Goal: Task Accomplishment & Management: Manage account settings

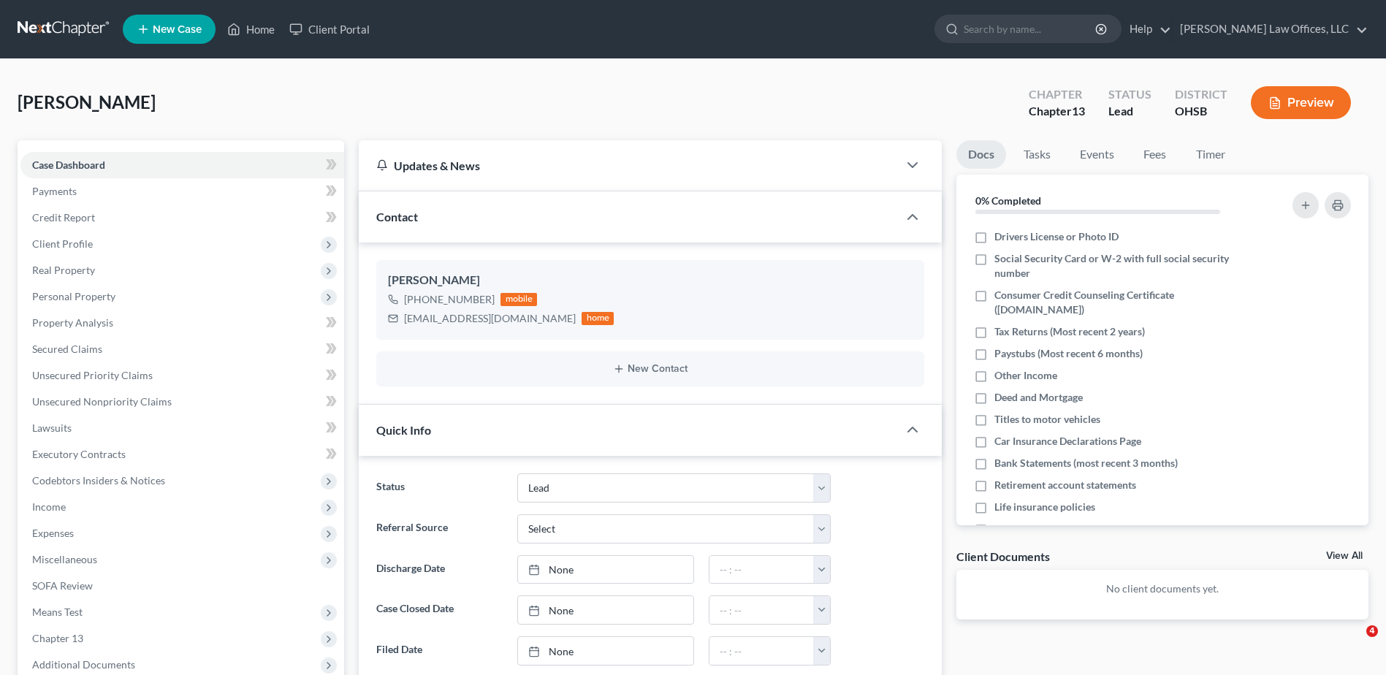
select select "5"
click at [264, 24] on link "Home" at bounding box center [251, 29] width 62 height 26
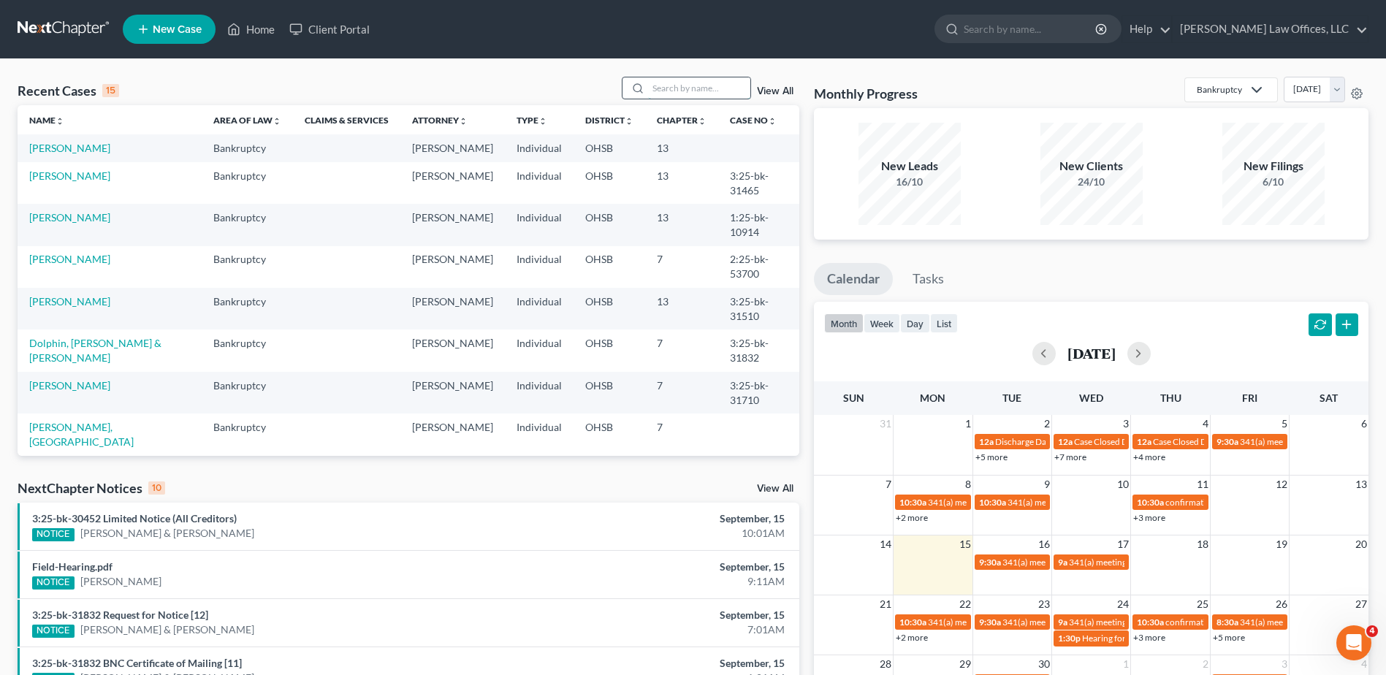
click at [677, 92] on input "search" at bounding box center [699, 87] width 102 height 21
type input "dolphin"
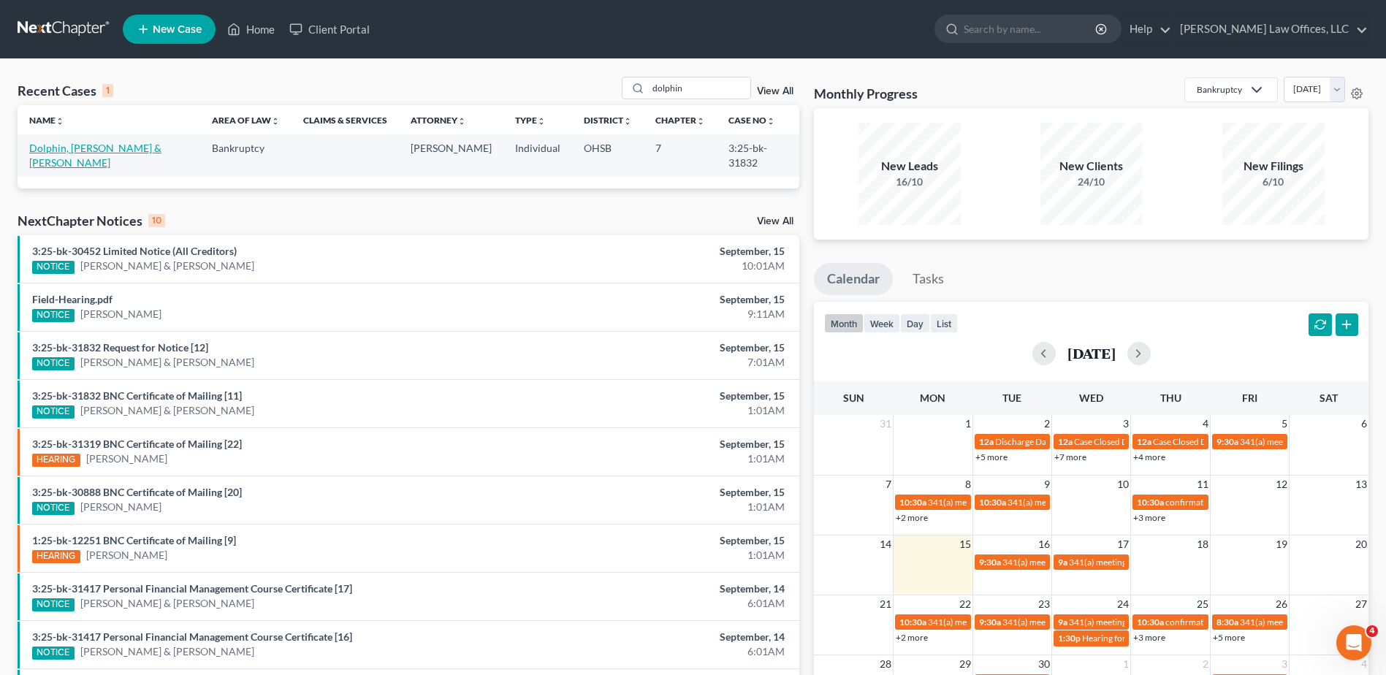
click at [58, 150] on link "Dolphin, [PERSON_NAME] & [PERSON_NAME]" at bounding box center [95, 155] width 132 height 27
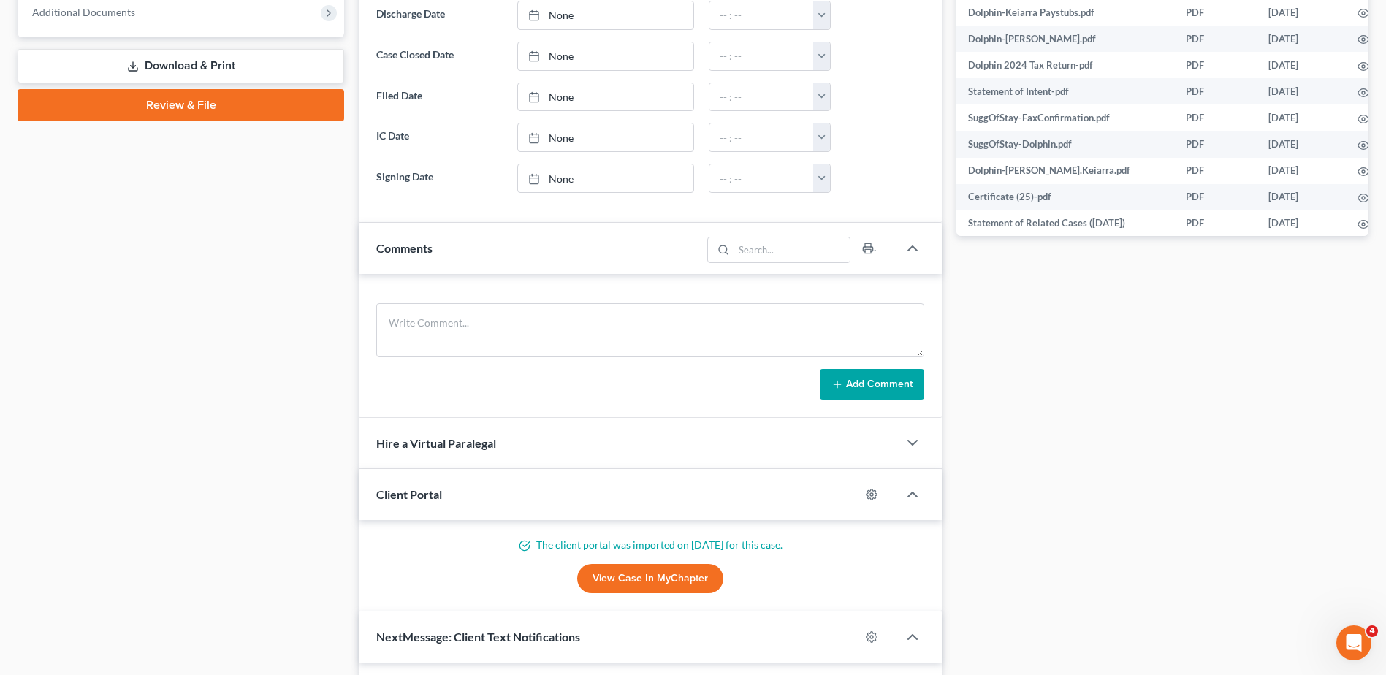
scroll to position [356, 0]
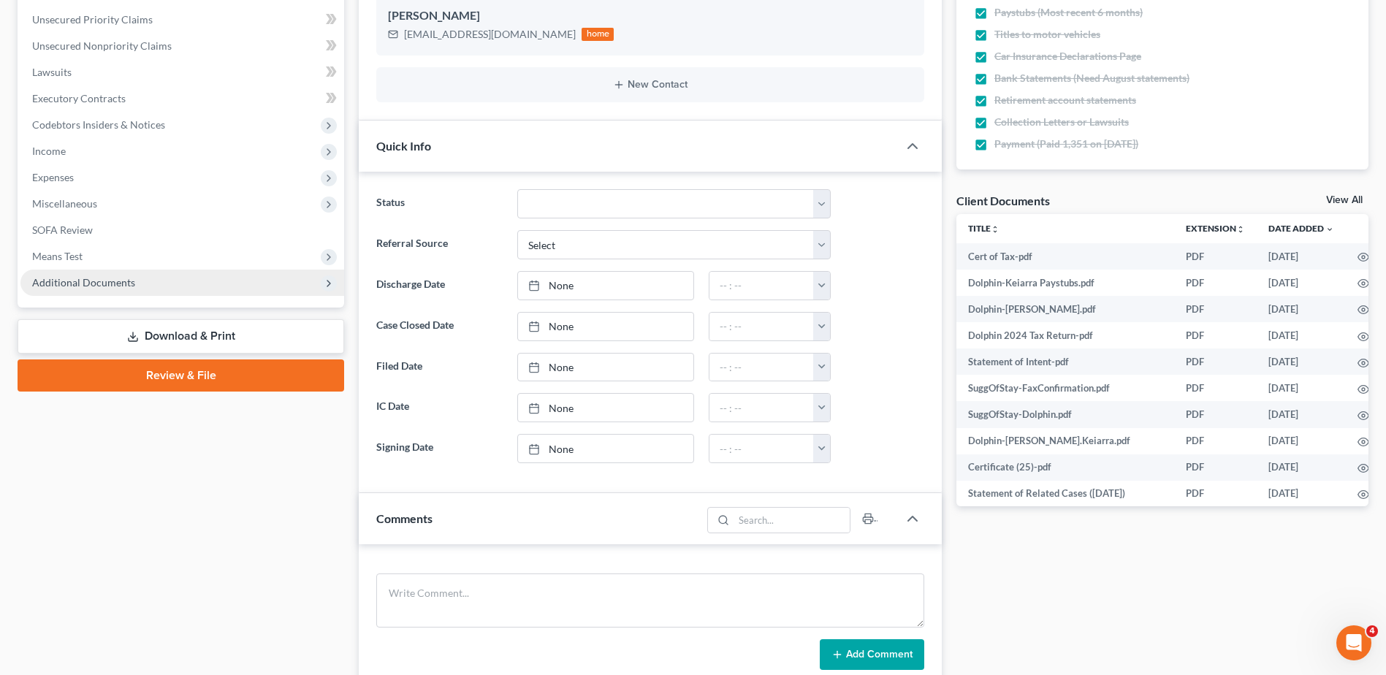
click at [76, 278] on span "Additional Documents" at bounding box center [83, 282] width 103 height 12
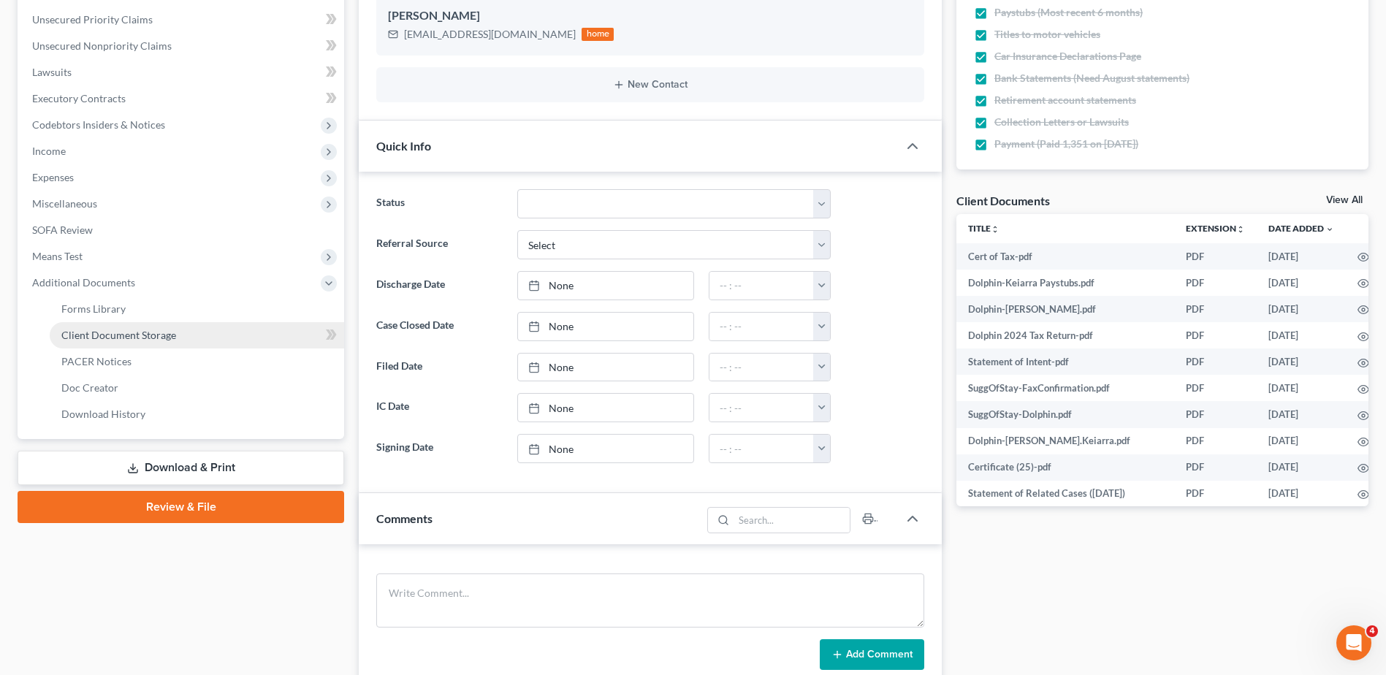
click at [101, 335] on span "Client Document Storage" at bounding box center [118, 335] width 115 height 12
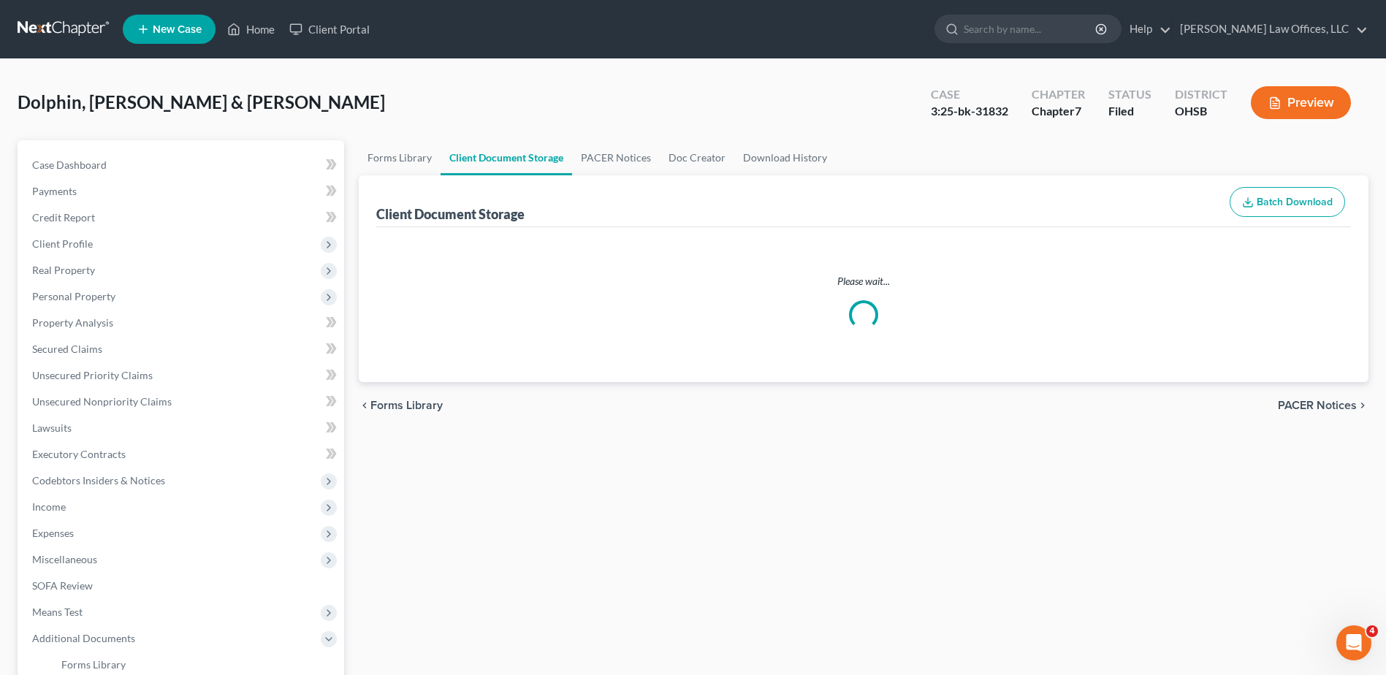
select select "7"
select select "52"
select select "7"
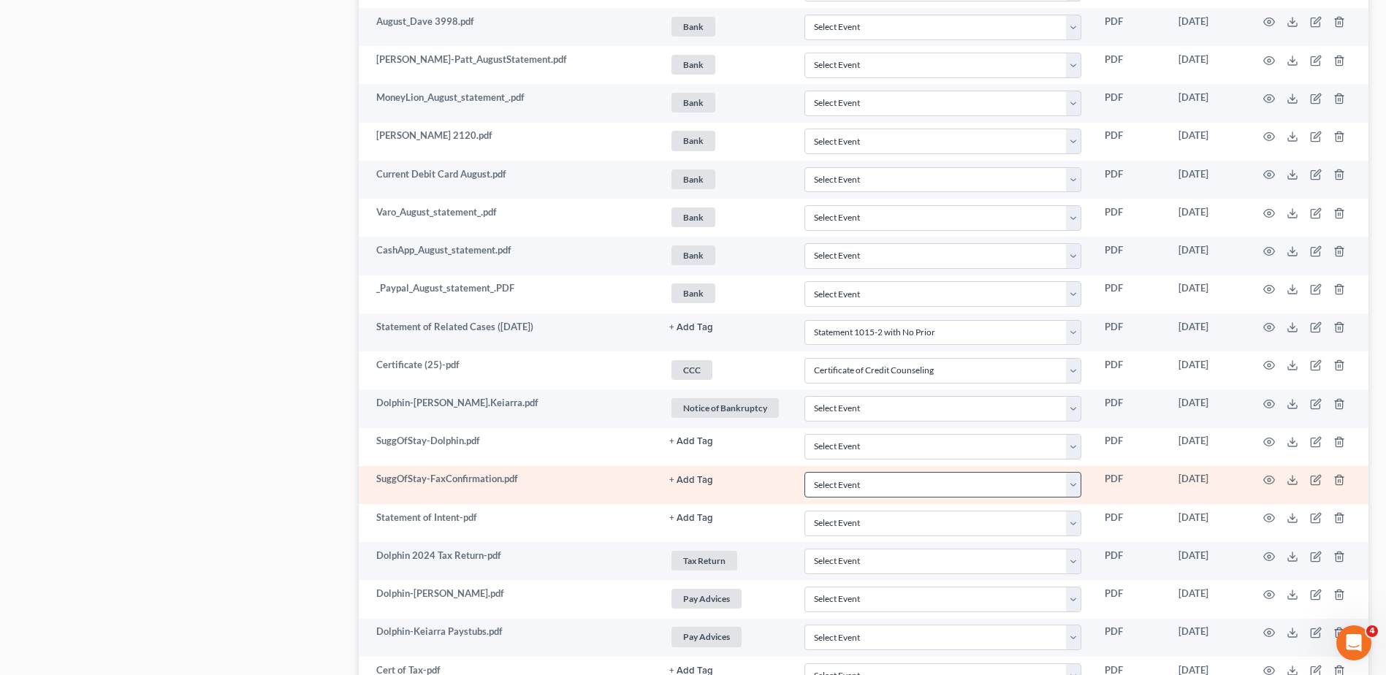
scroll to position [4407, 0]
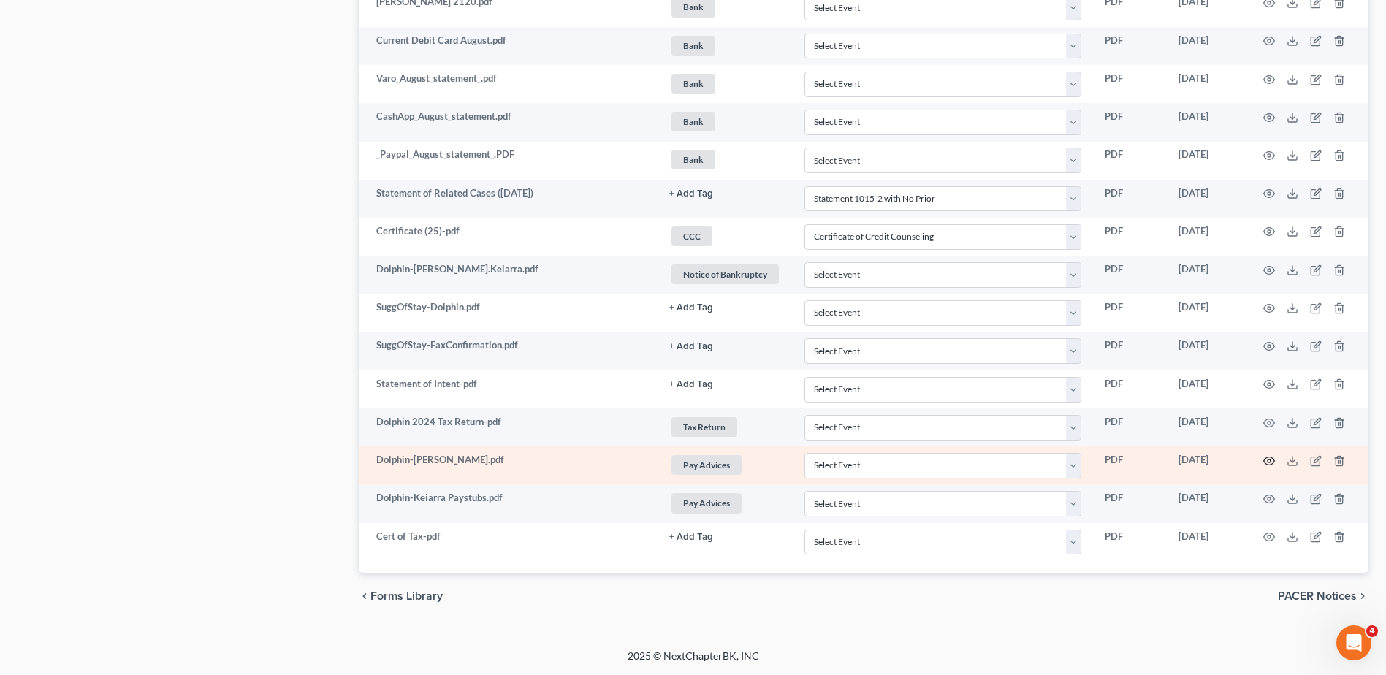
click at [1270, 460] on icon "button" at bounding box center [1269, 461] width 12 height 12
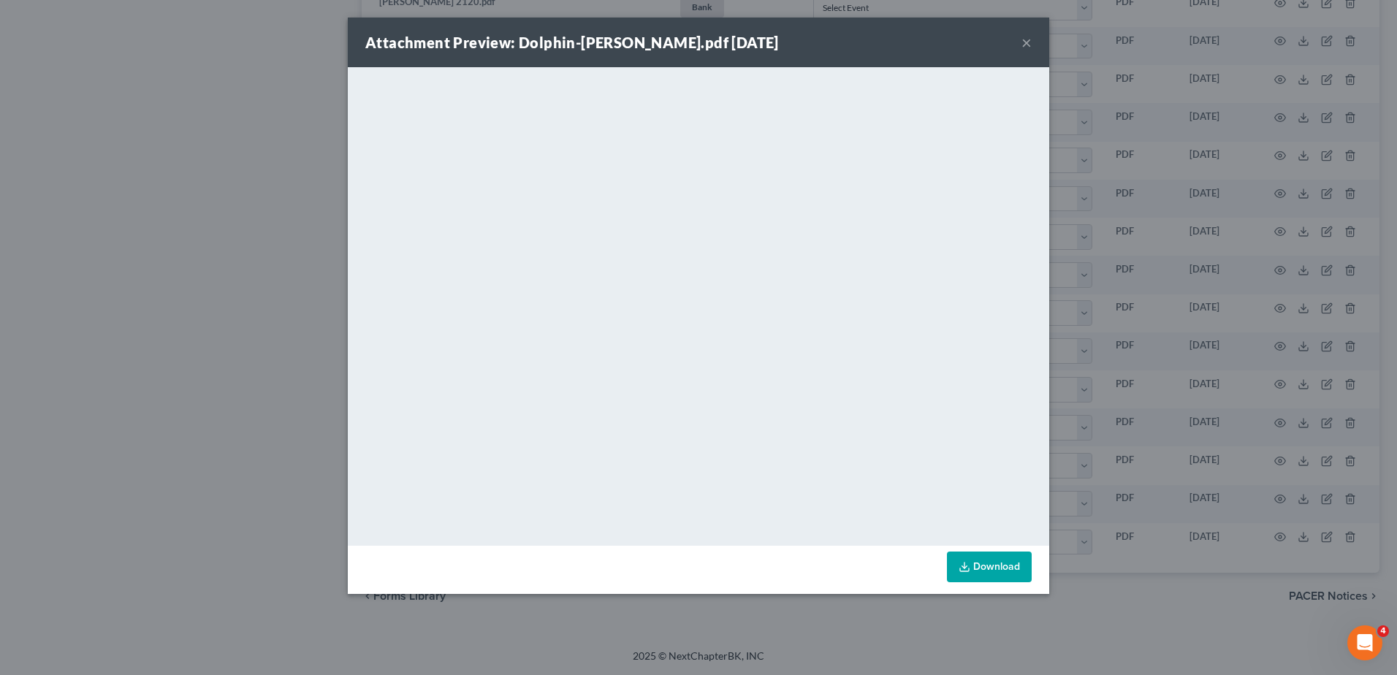
click at [1028, 40] on button "×" at bounding box center [1026, 43] width 10 height 18
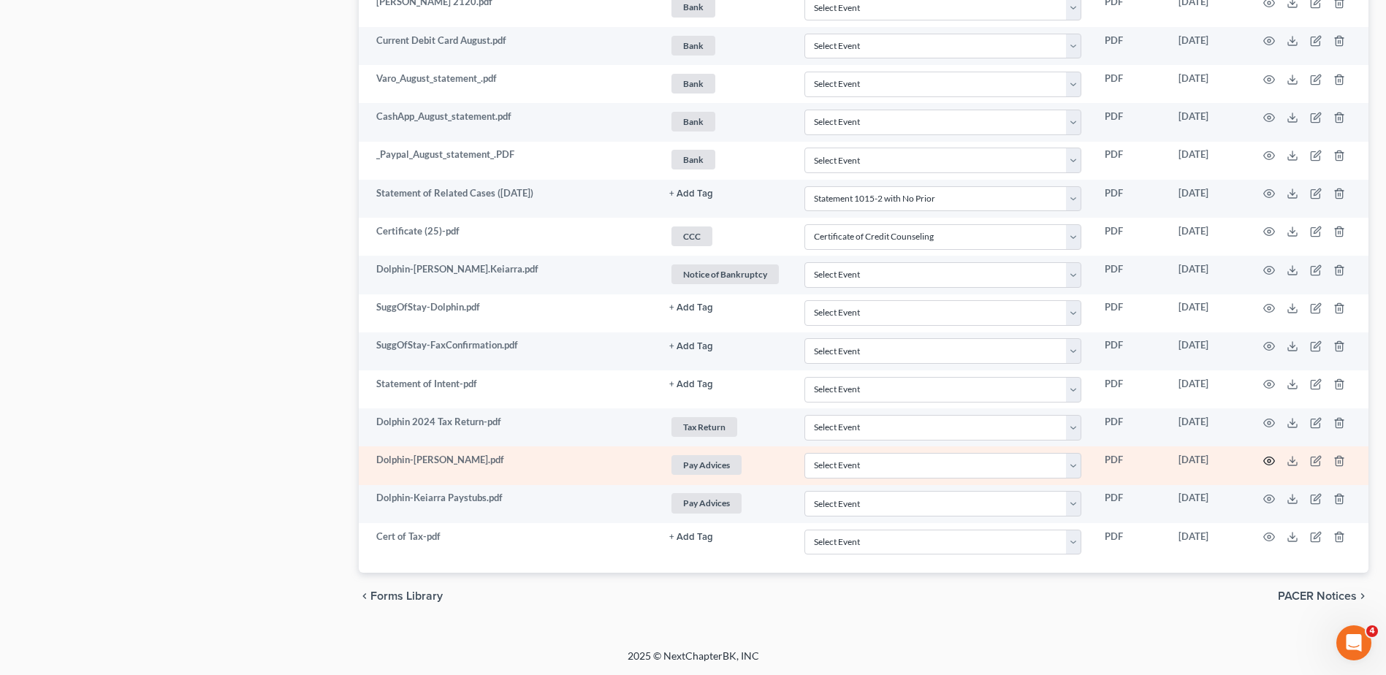
click at [1267, 459] on icon "button" at bounding box center [1269, 461] width 12 height 12
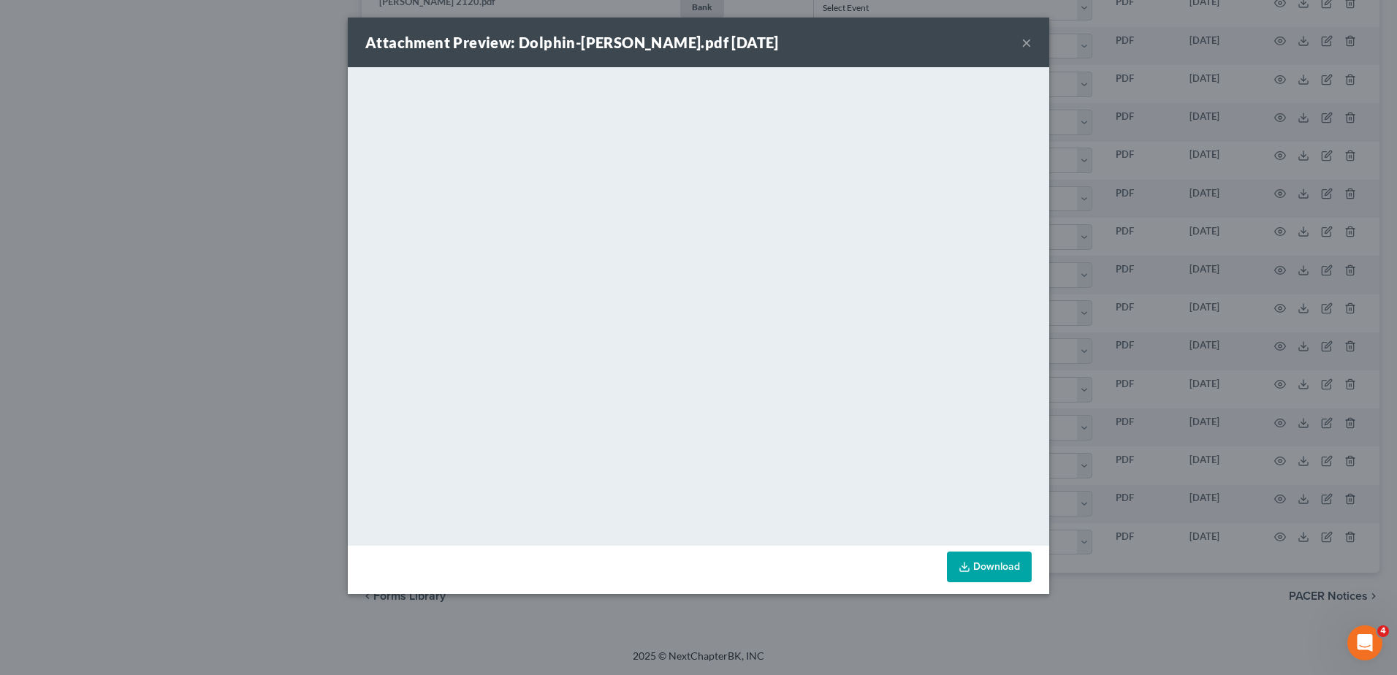
drag, startPoint x: 1028, startPoint y: 40, endPoint x: 1064, endPoint y: 164, distance: 129.2
click at [1028, 39] on button "×" at bounding box center [1026, 43] width 10 height 18
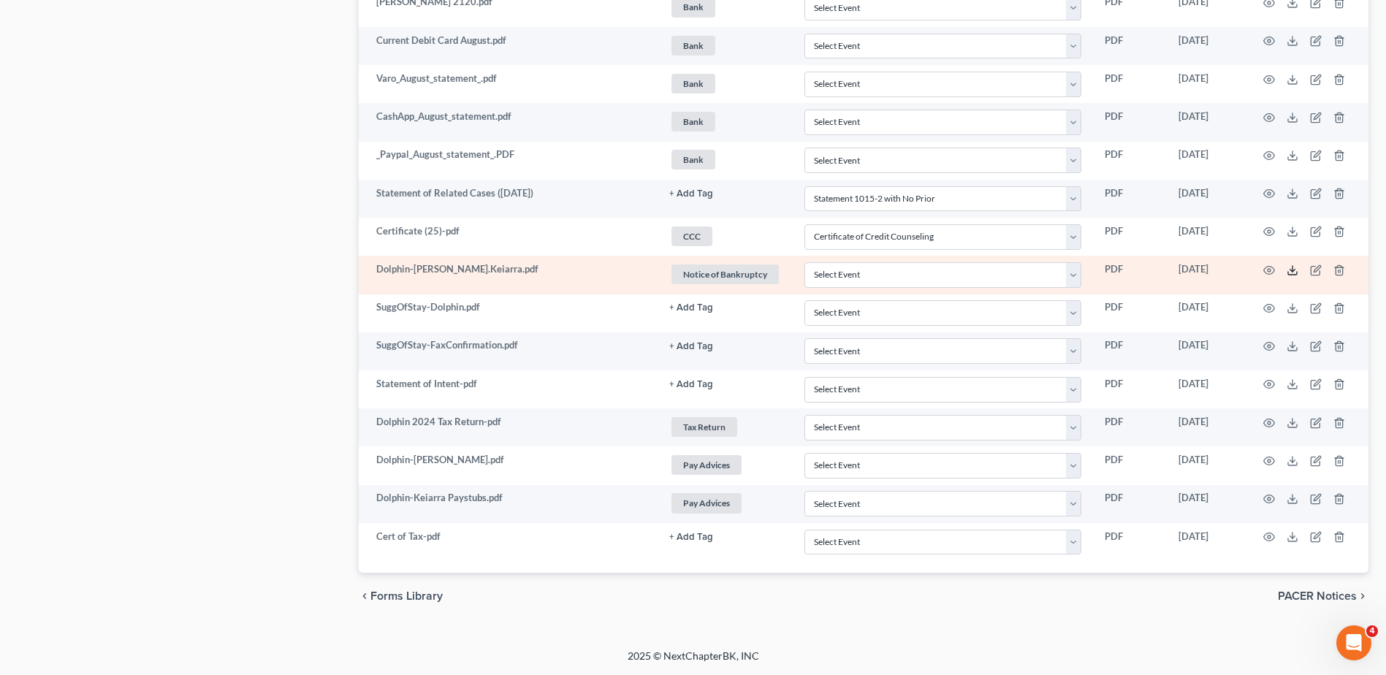
drag, startPoint x: 1291, startPoint y: 270, endPoint x: 1282, endPoint y: 270, distance: 8.8
click at [1291, 270] on polyline at bounding box center [1292, 270] width 5 height 2
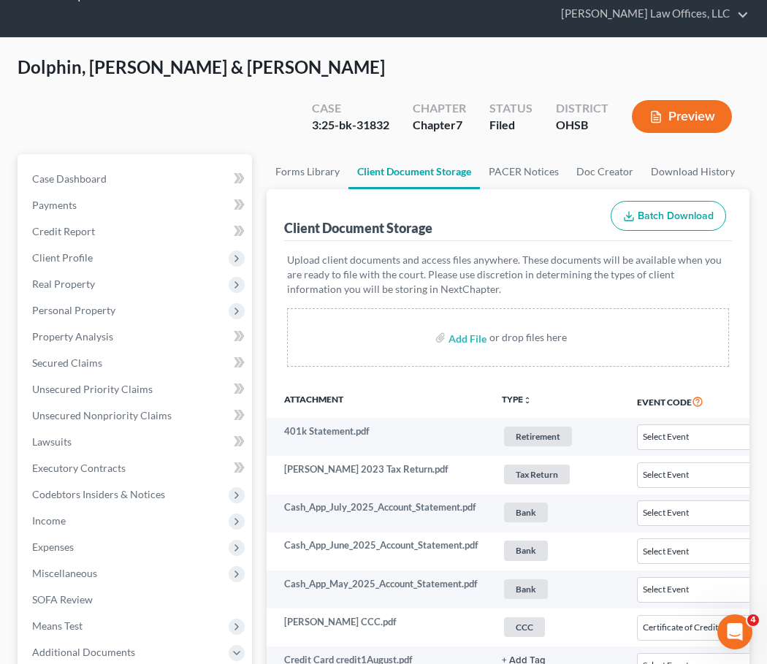
scroll to position [0, 0]
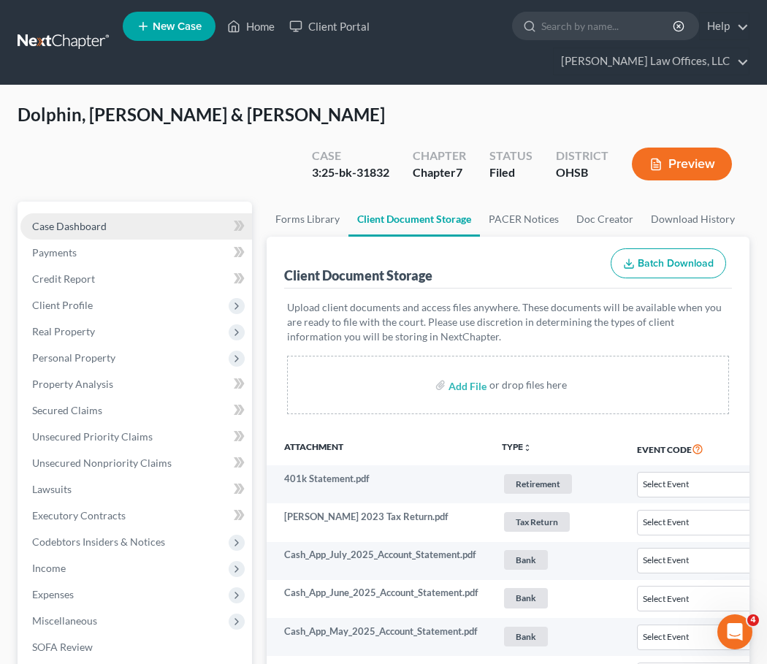
select select "7"
select select "52"
select select "7"
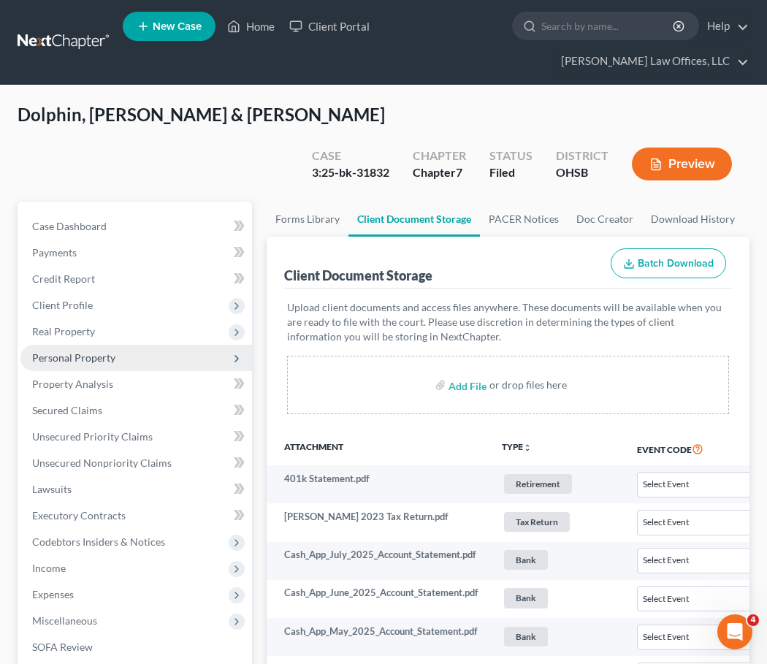
select select "7"
select select "52"
select select "7"
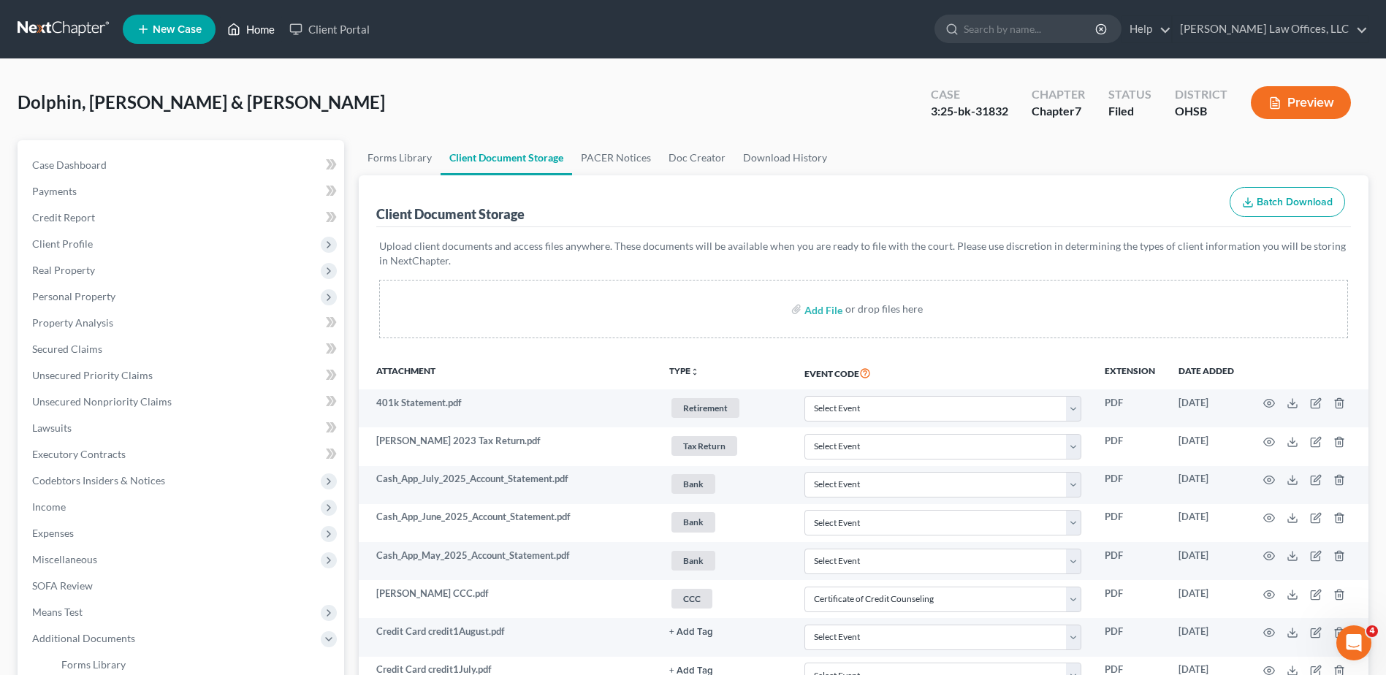
drag, startPoint x: 256, startPoint y: 30, endPoint x: 664, endPoint y: 133, distance: 420.4
click at [256, 30] on link "Home" at bounding box center [251, 29] width 62 height 26
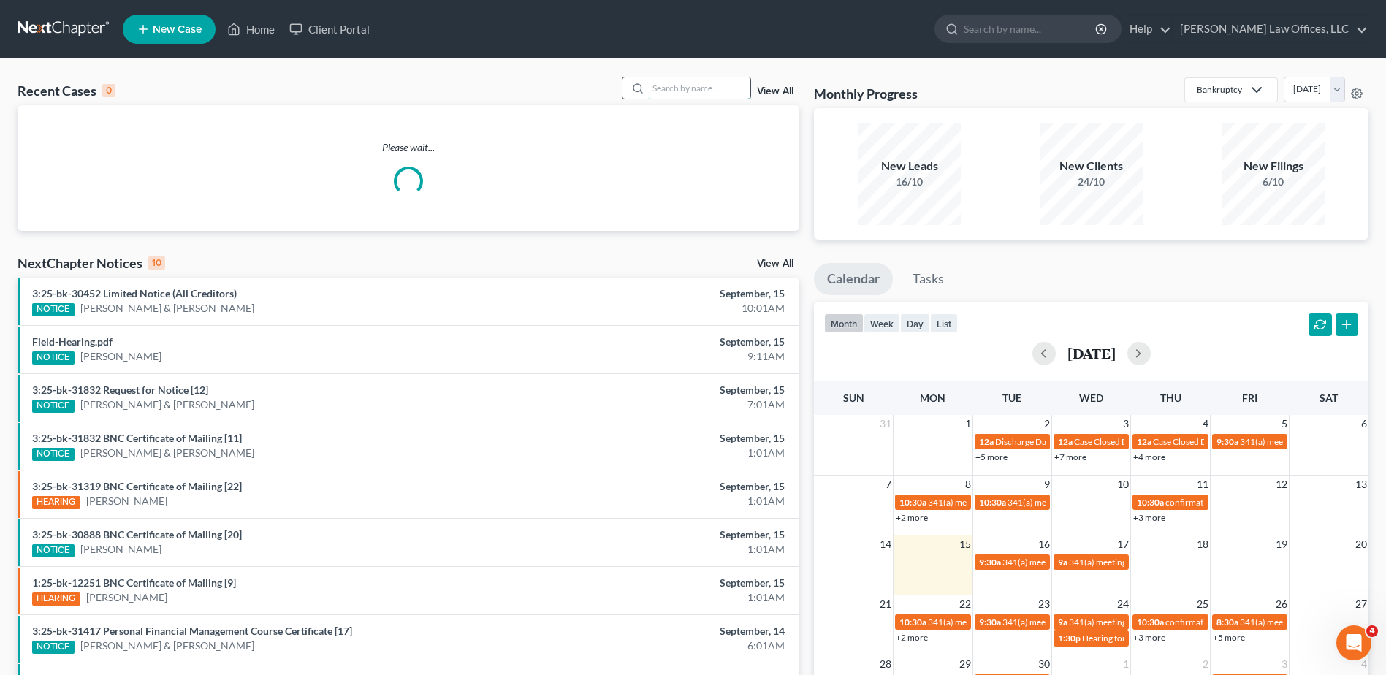
click at [729, 92] on input "search" at bounding box center [699, 87] width 102 height 21
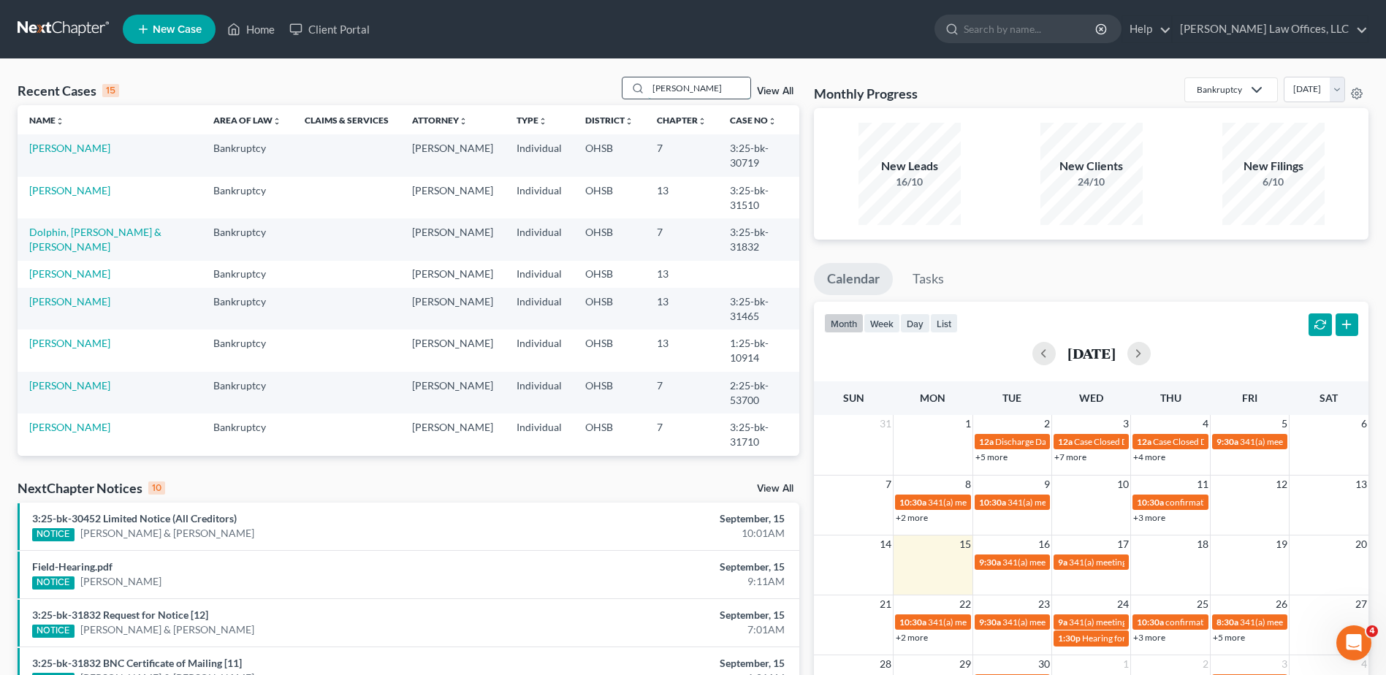
type input "[PERSON_NAME]"
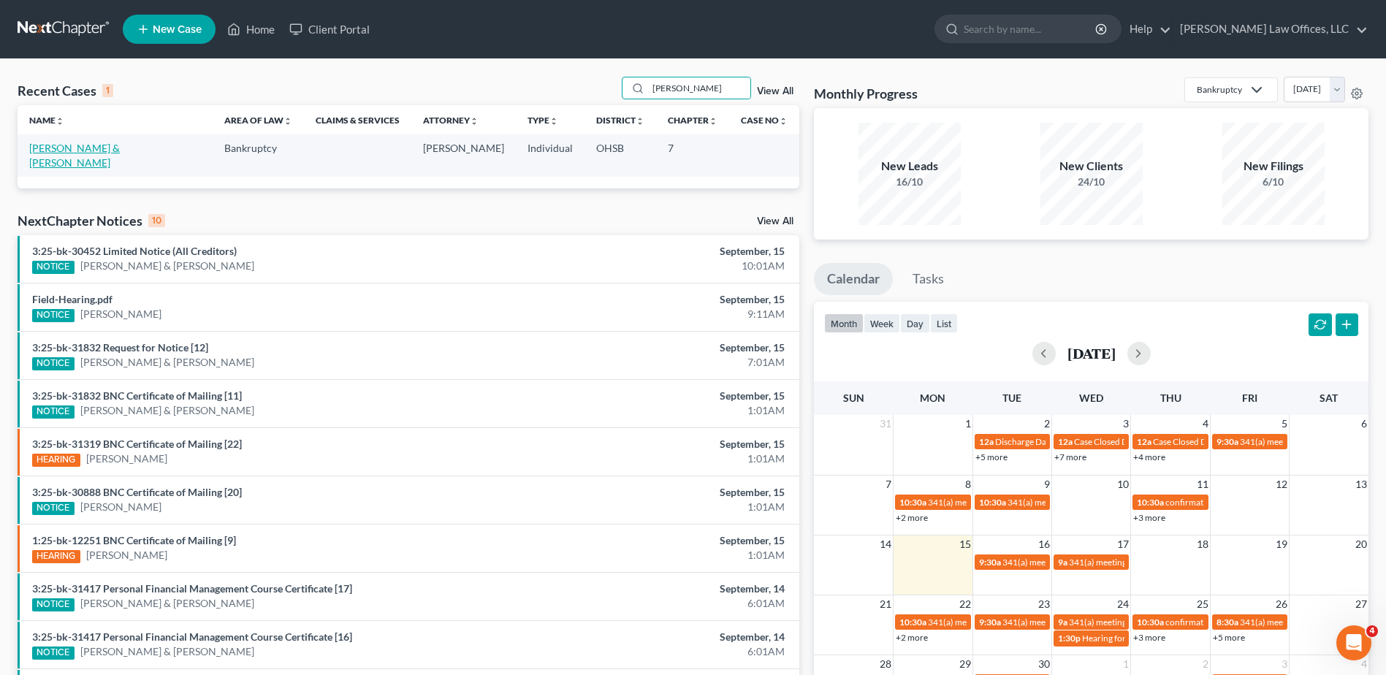
click at [54, 145] on link "[PERSON_NAME] & [PERSON_NAME]" at bounding box center [74, 155] width 91 height 27
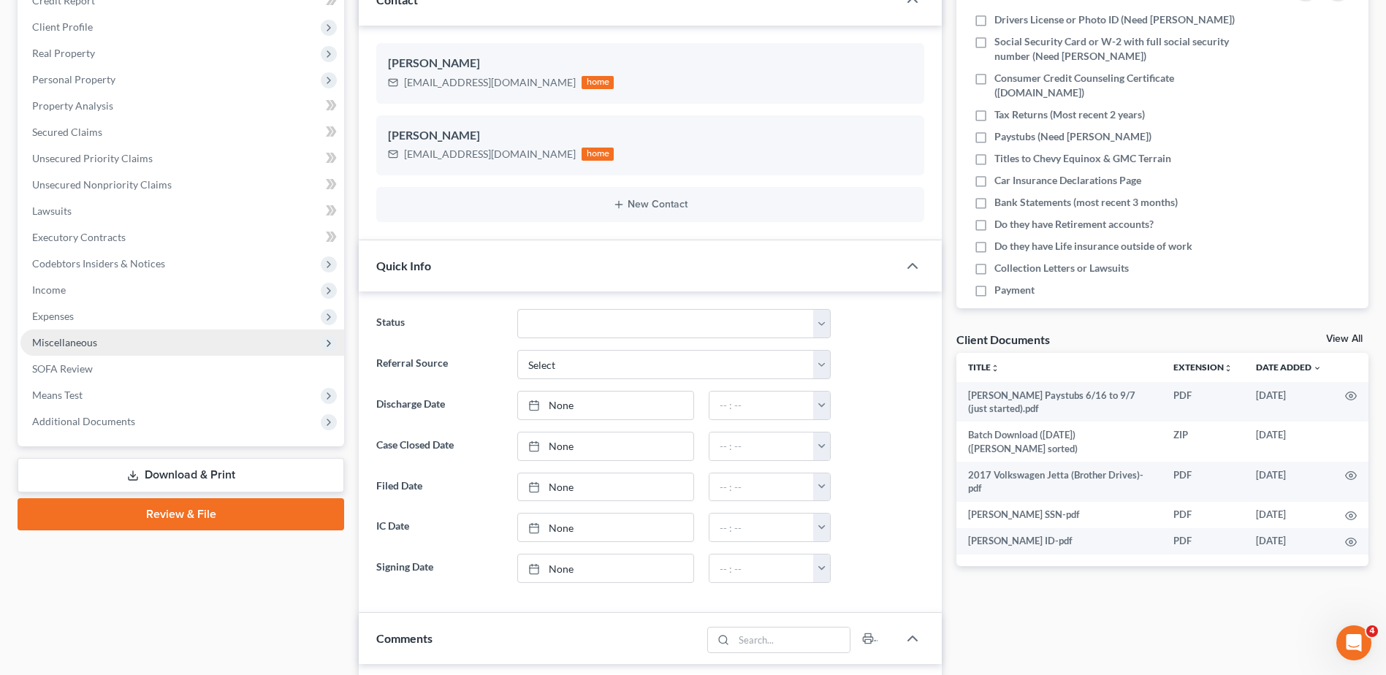
scroll to position [219, 0]
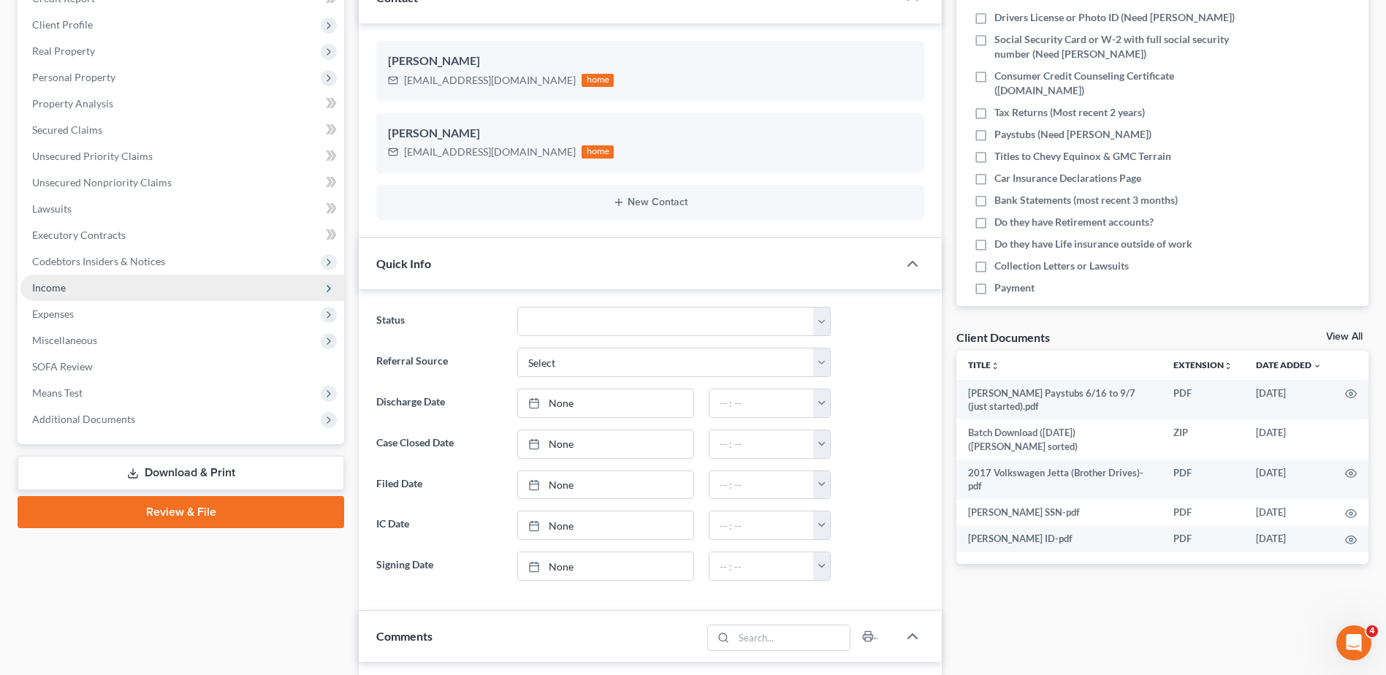
click at [61, 289] on span "Income" at bounding box center [49, 287] width 34 height 12
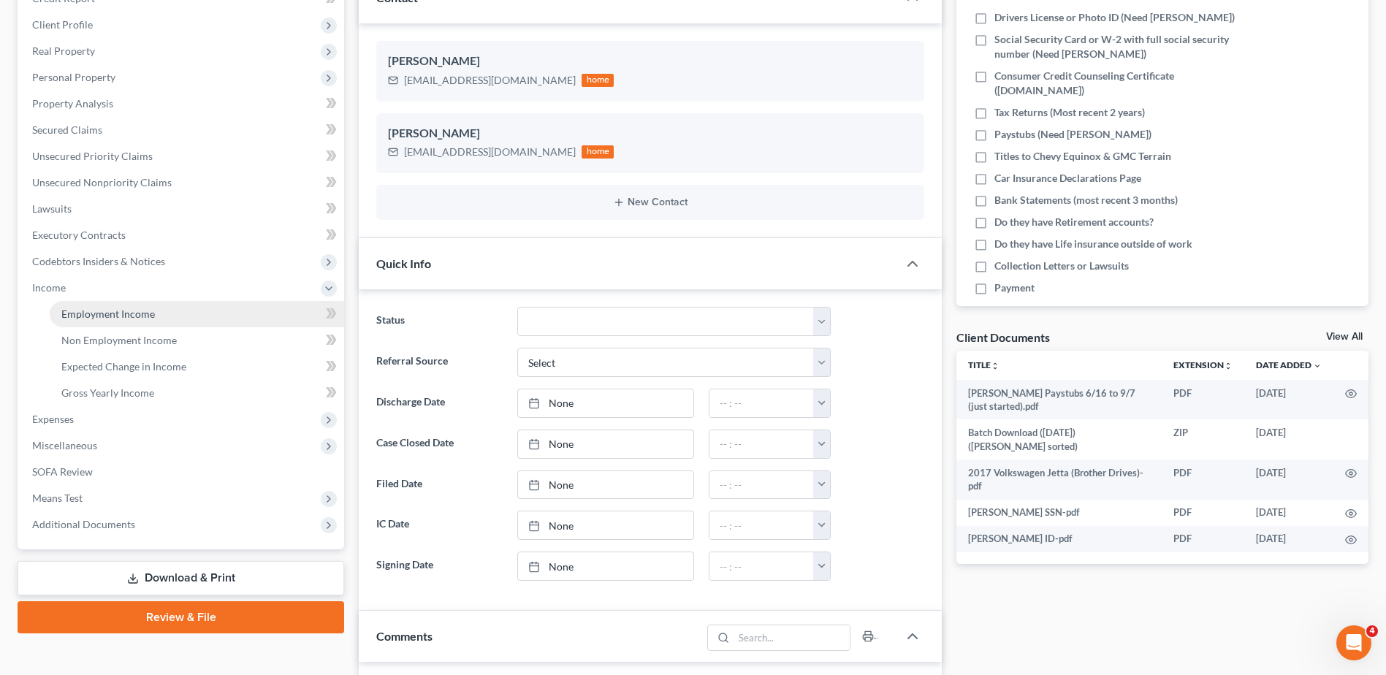
click at [69, 318] on span "Employment Income" at bounding box center [108, 314] width 94 height 12
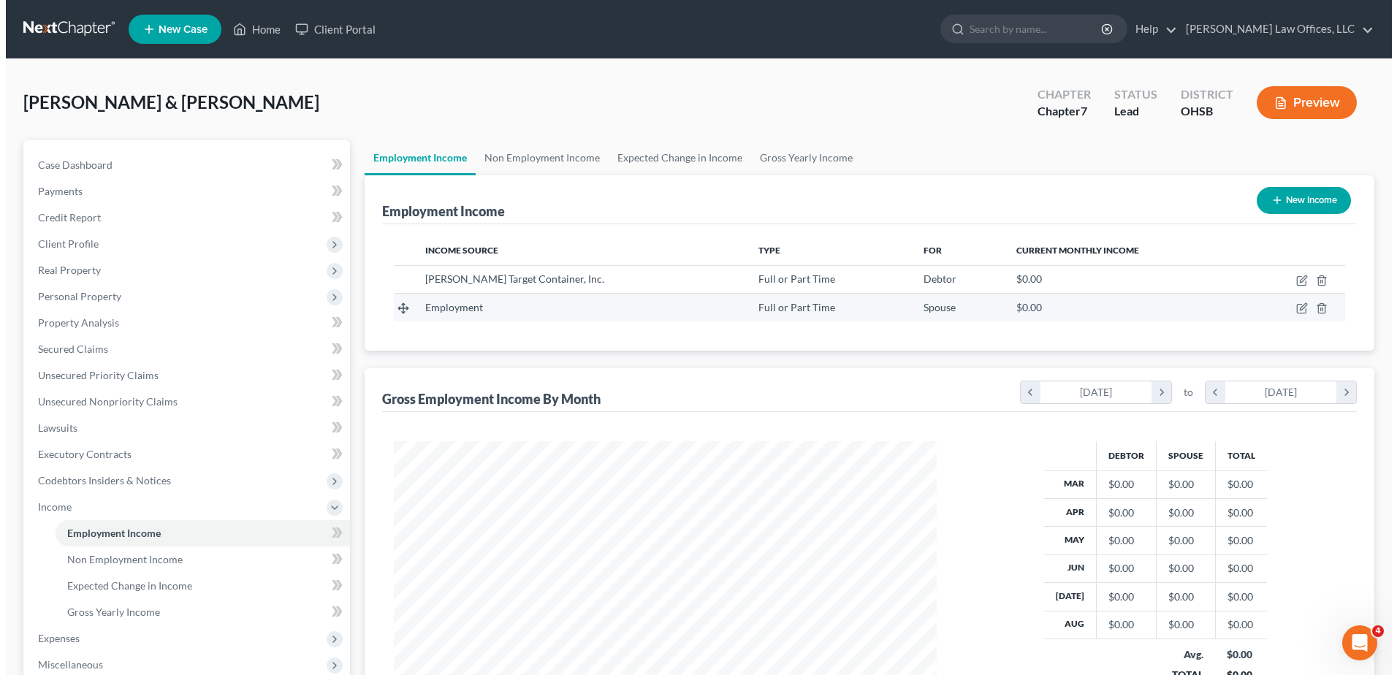
scroll to position [271, 571]
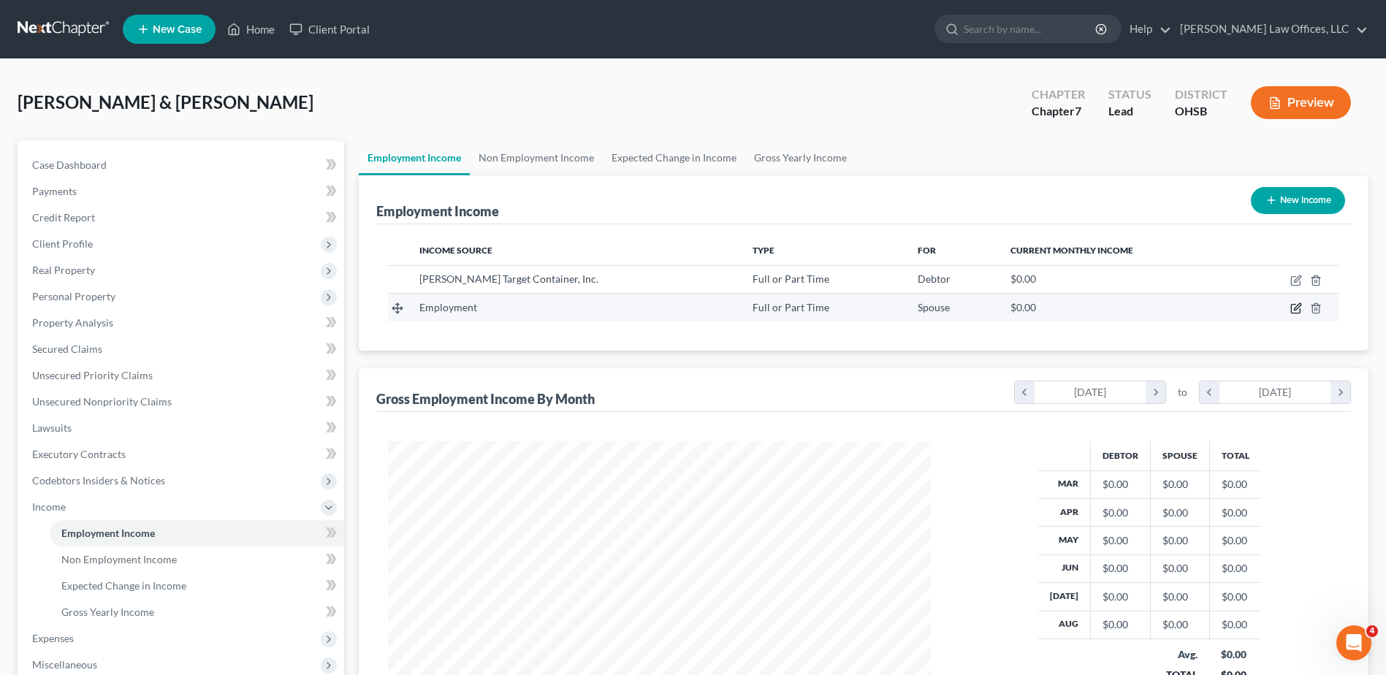
click at [1291, 309] on icon "button" at bounding box center [1295, 309] width 9 height 9
select select "0"
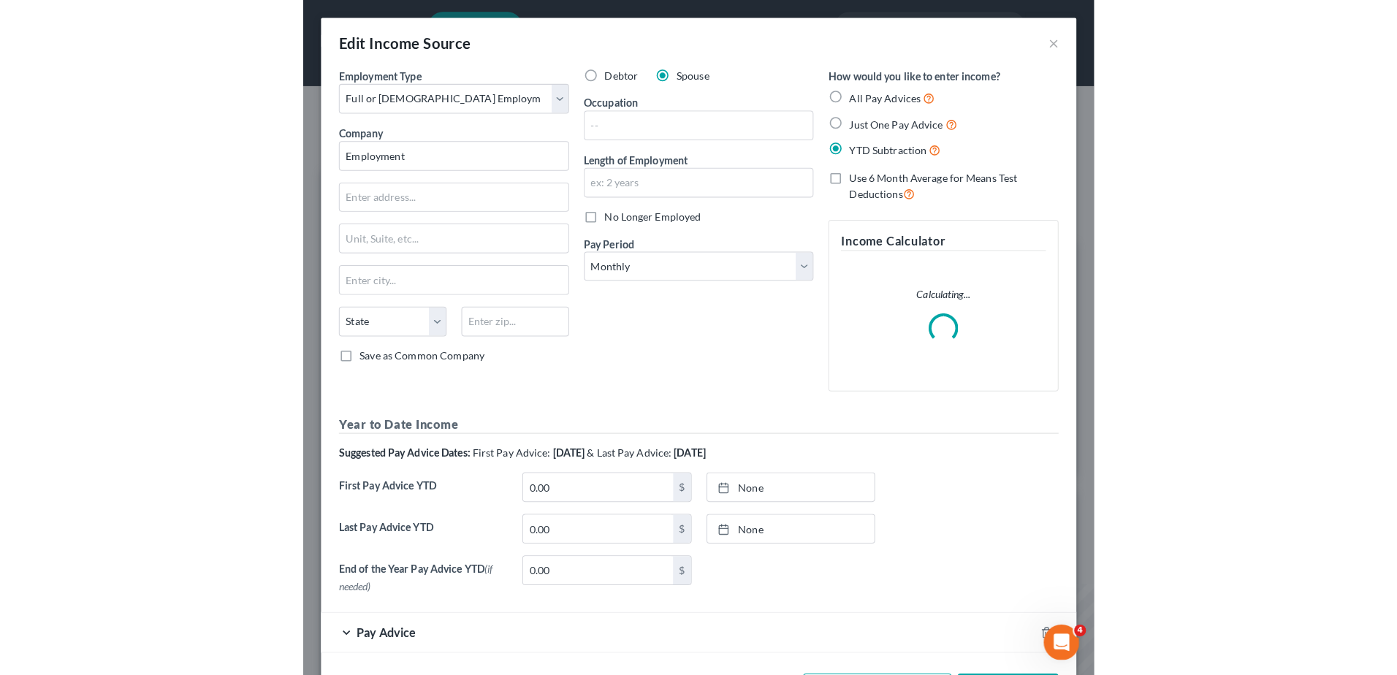
scroll to position [730300, 730054]
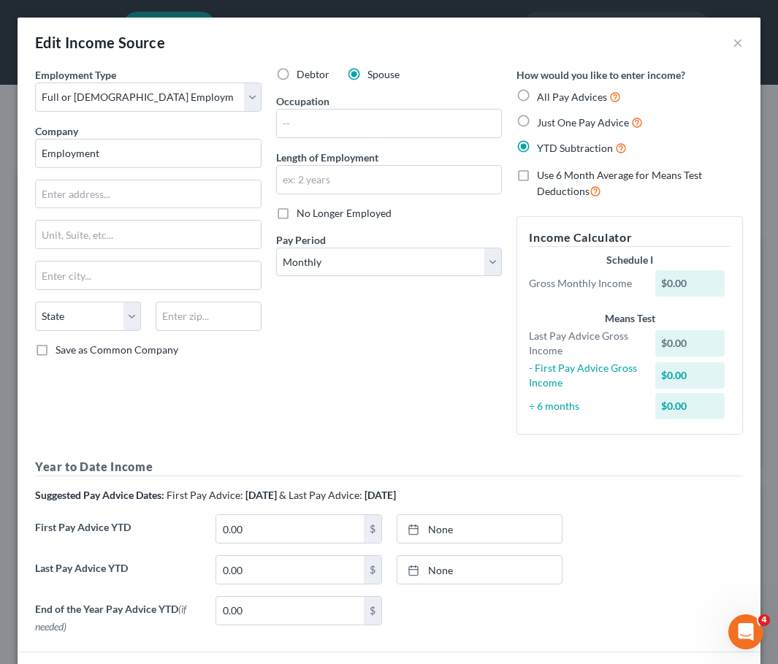
click at [297, 346] on div "Debtor Spouse Occupation Length of Employment No Longer Employed Pay Period * S…" at bounding box center [389, 256] width 241 height 379
drag, startPoint x: 136, startPoint y: 158, endPoint x: 9, endPoint y: 161, distance: 127.1
click at [9, 161] on div "Edit Income Source × Employment Type * Select Full or [DEMOGRAPHIC_DATA] Employ…" at bounding box center [389, 332] width 778 height 664
type input "[PERSON_NAME] LLC"
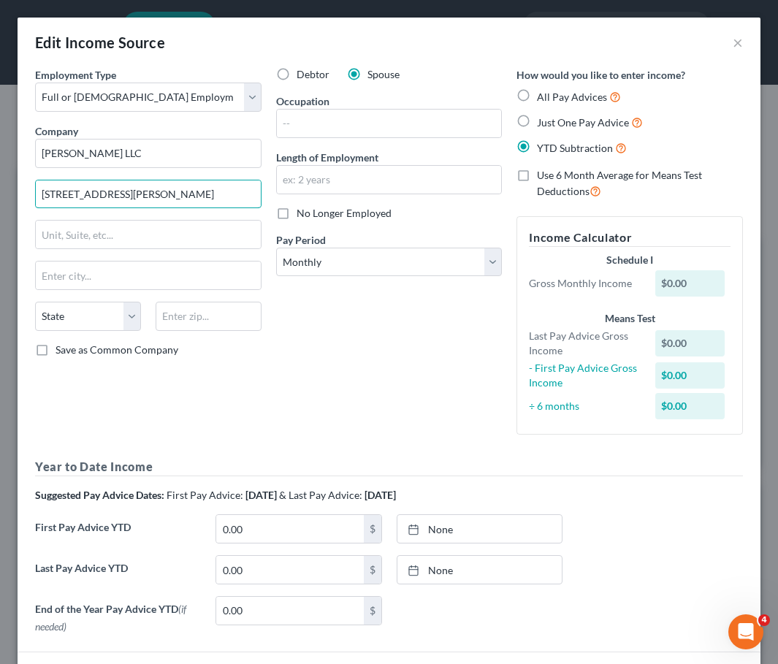
type input "[STREET_ADDRESS][PERSON_NAME]"
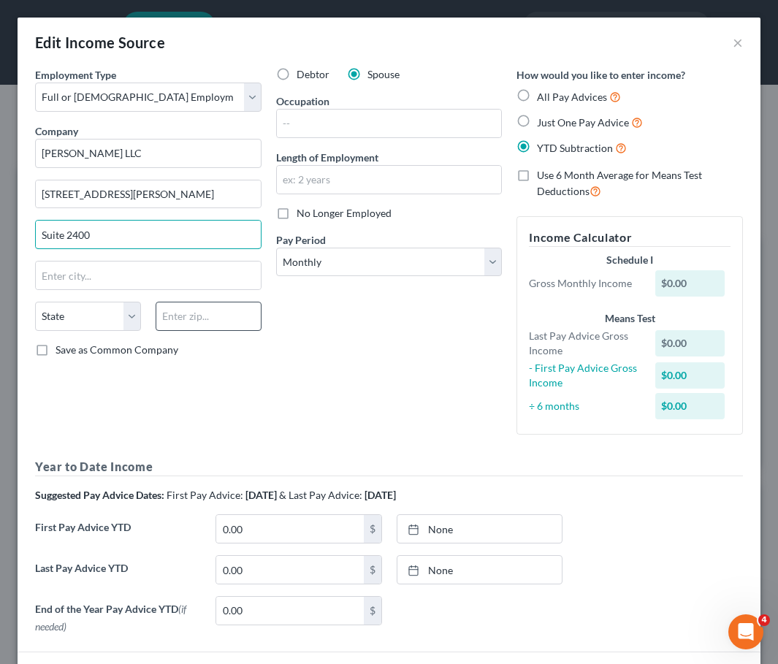
type input "Suite 2400"
click at [216, 314] on input "text" at bounding box center [209, 316] width 106 height 29
type input "60601"
type input "[GEOGRAPHIC_DATA]"
select select "14"
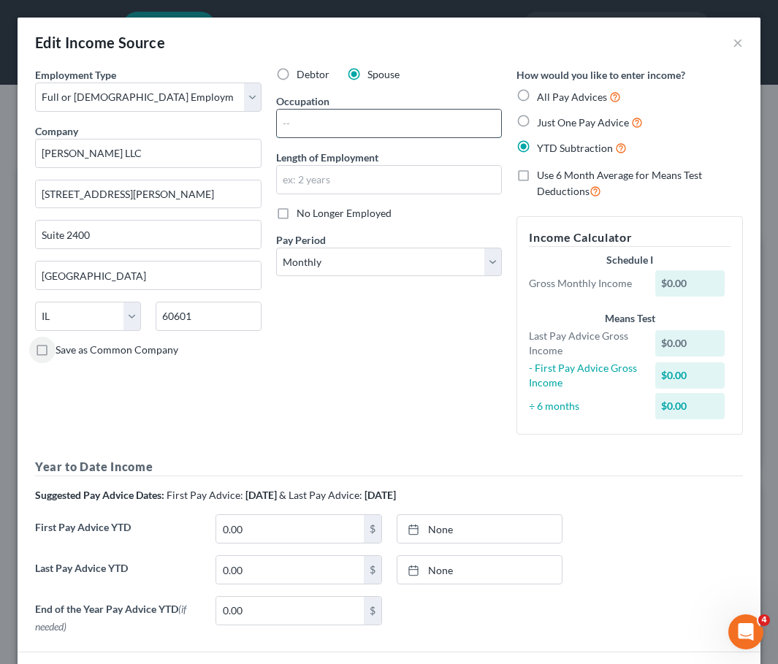
click at [315, 126] on input "text" at bounding box center [389, 124] width 225 height 28
type input "Assistant"
click at [342, 372] on div "Debtor Spouse Occupation Assistant Length of Employment No Longer Employed Pay …" at bounding box center [389, 256] width 241 height 379
click at [324, 180] on input "text" at bounding box center [389, 180] width 225 height 28
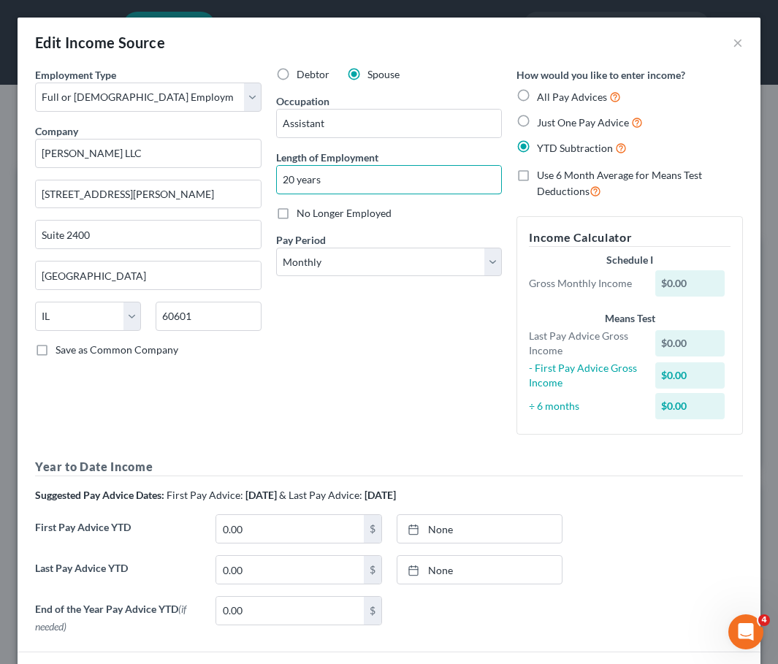
type input "20 years"
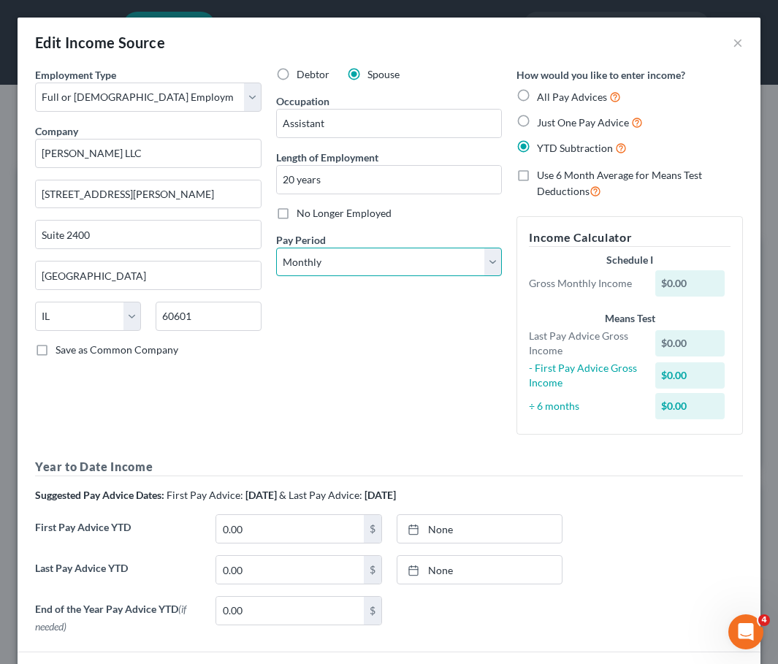
click at [337, 265] on select "Select Monthly Twice Monthly Every Other Week Weekly" at bounding box center [389, 262] width 226 height 29
select select "2"
click at [276, 248] on select "Select Monthly Twice Monthly Every Other Week Weekly" at bounding box center [389, 262] width 226 height 29
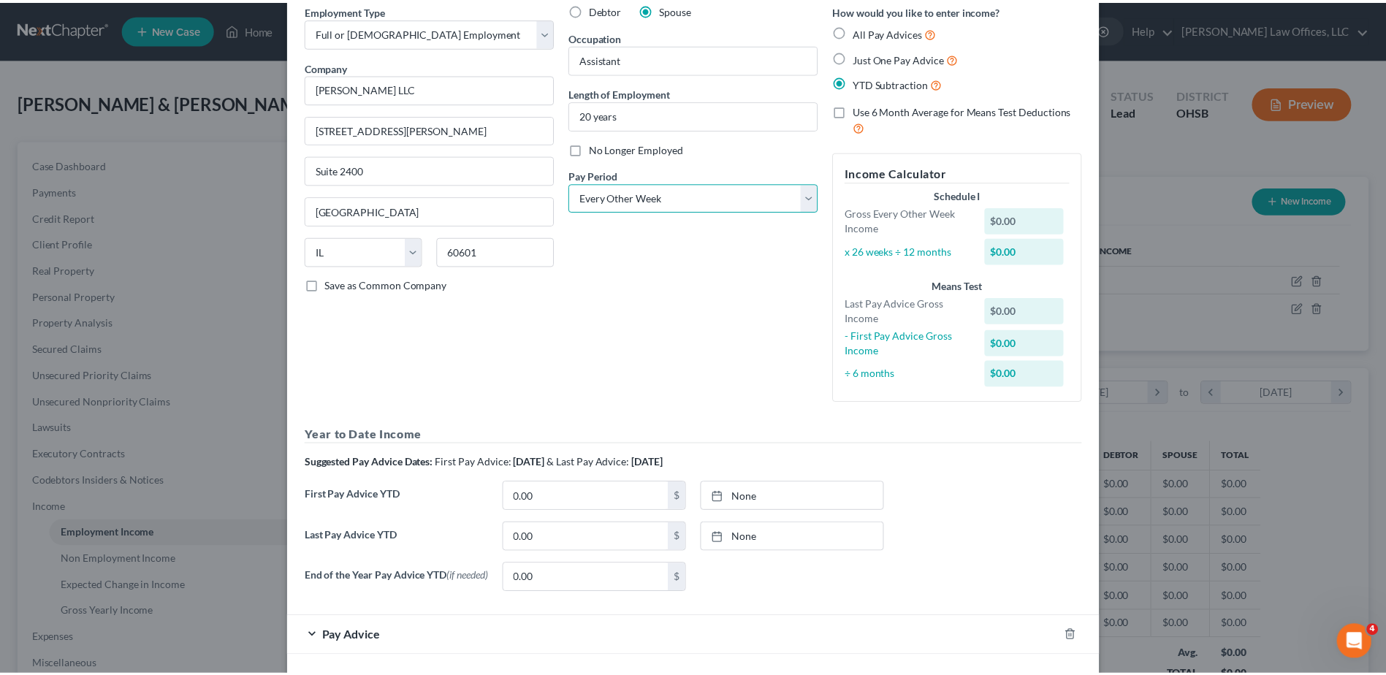
scroll to position [129, 0]
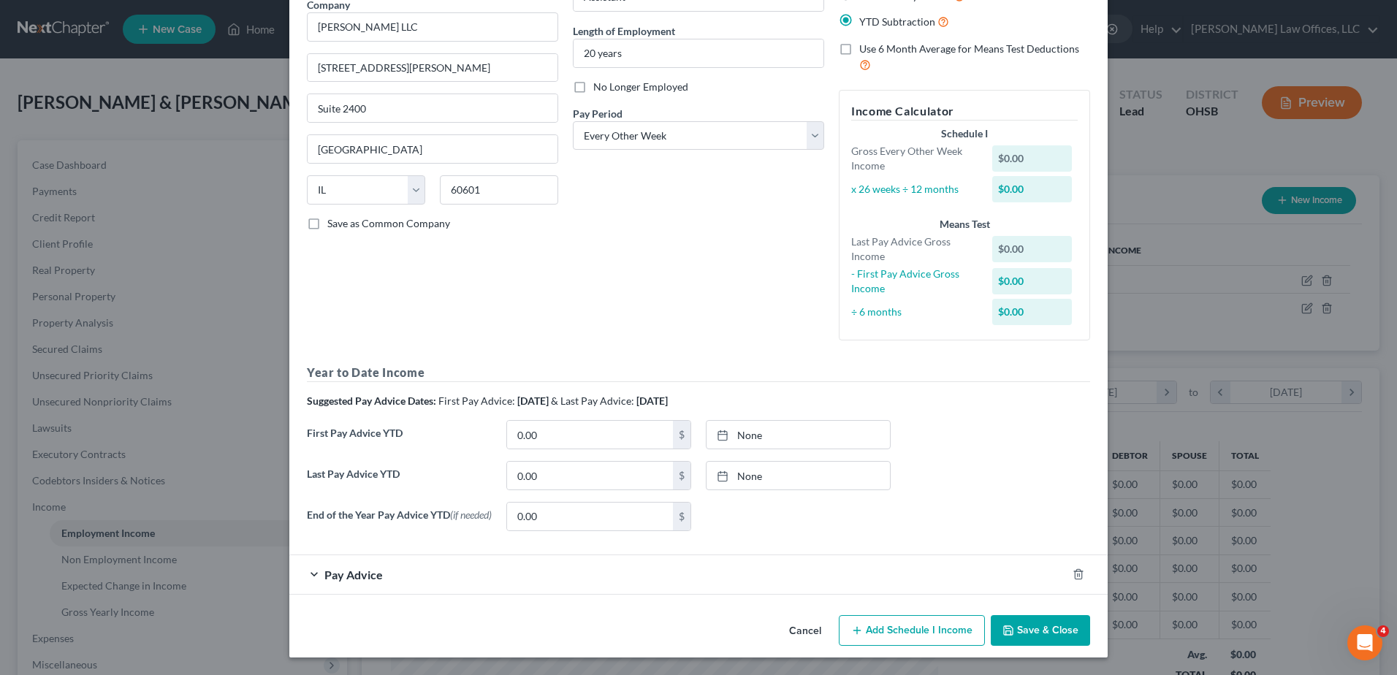
click at [1027, 627] on button "Save & Close" at bounding box center [1040, 630] width 99 height 31
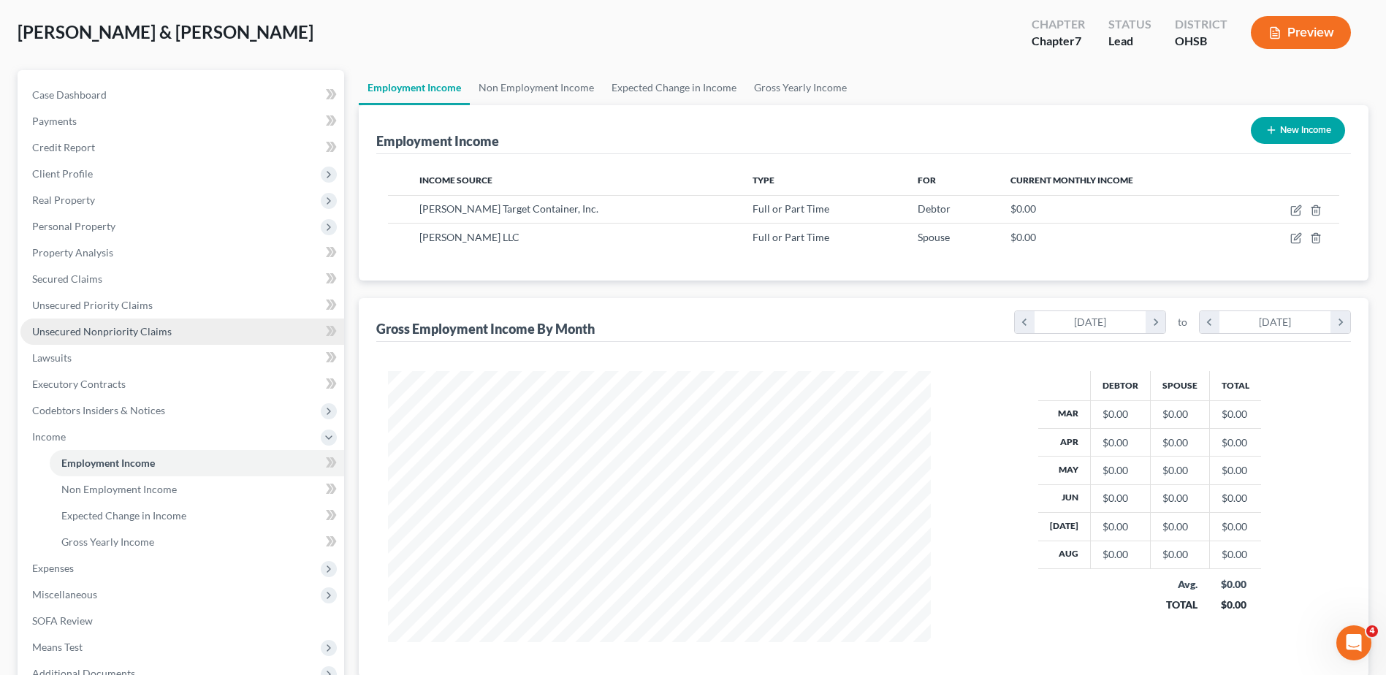
scroll to position [0, 0]
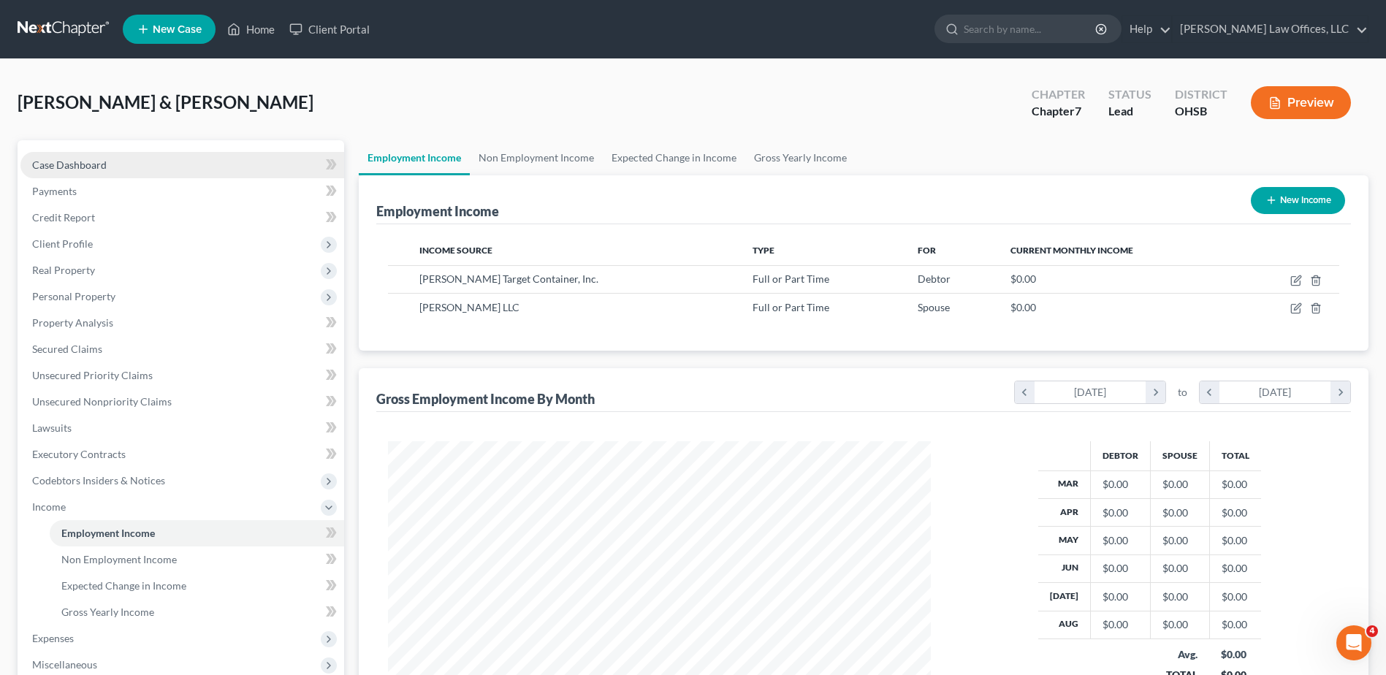
click at [81, 164] on span "Case Dashboard" at bounding box center [69, 165] width 75 height 12
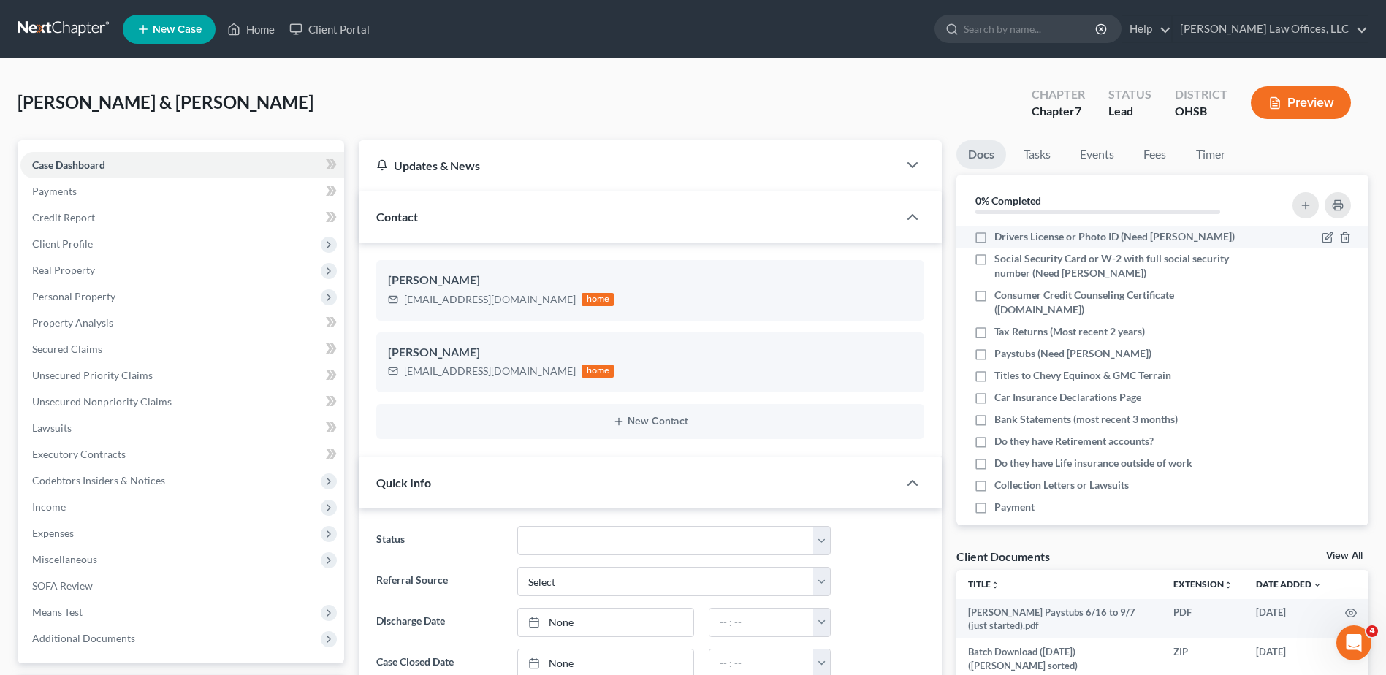
click at [994, 234] on label "Drivers License or Photo ID (Need [PERSON_NAME])" at bounding box center [1114, 236] width 240 height 15
click at [1000, 234] on input "Drivers License or Photo ID (Need [PERSON_NAME])" at bounding box center [1004, 233] width 9 height 9
checkbox input "true"
click at [994, 259] on label "Social Security Card or W-2 with full social security number (Need [PERSON_NAME…" at bounding box center [1123, 265] width 259 height 29
click at [1000, 259] on input "Social Security Card or W-2 with full social security number (Need [PERSON_NAME…" at bounding box center [1004, 255] width 9 height 9
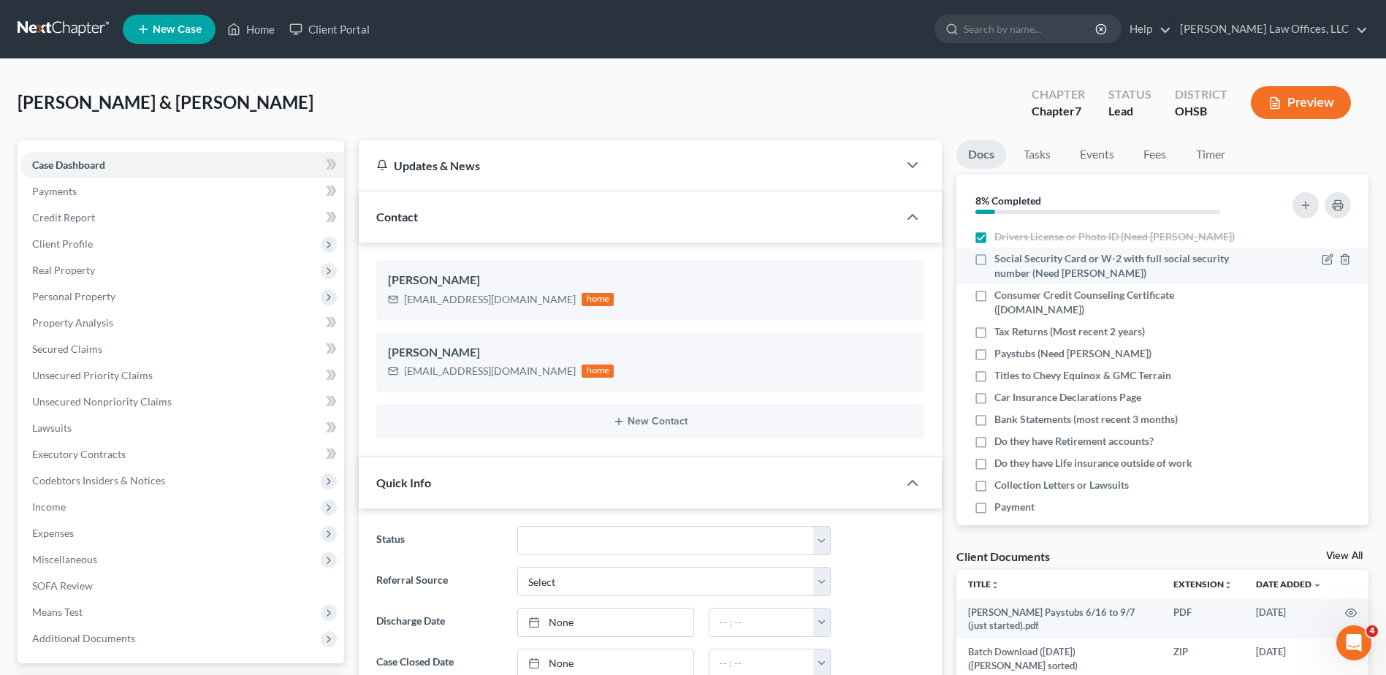
checkbox input "true"
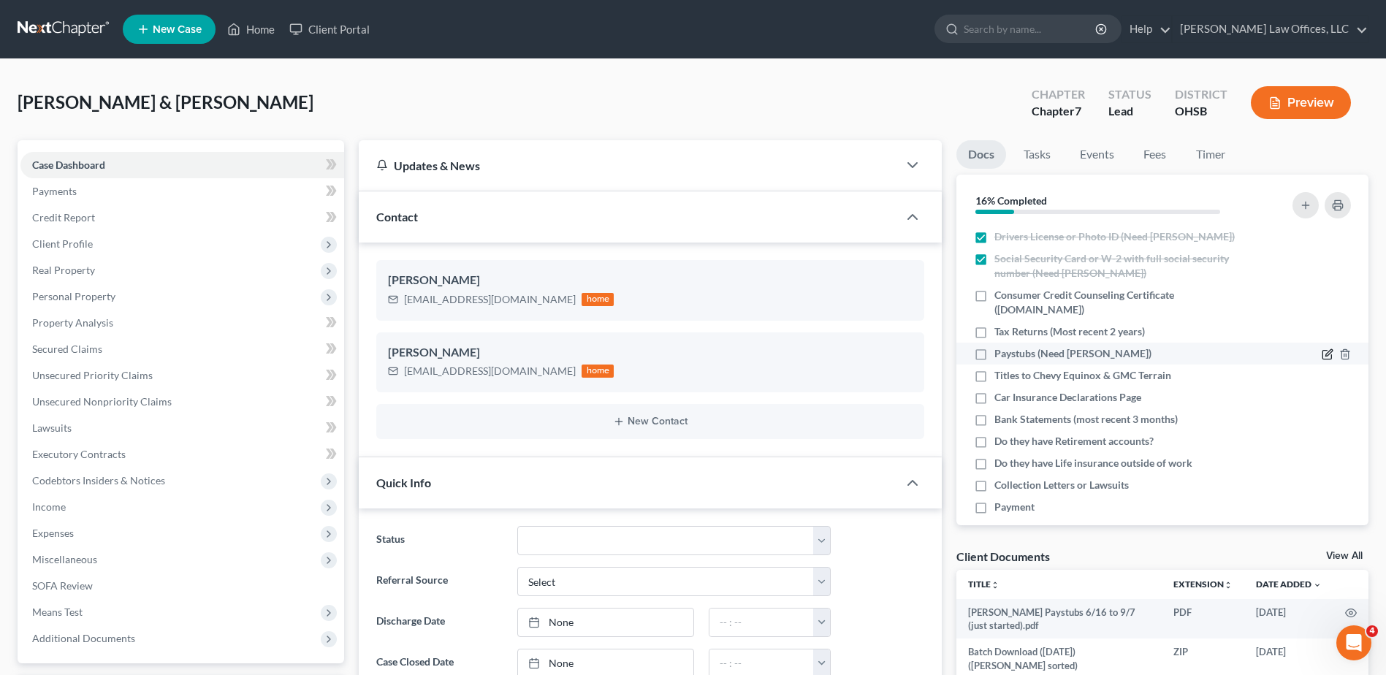
click at [1322, 351] on icon "button" at bounding box center [1328, 354] width 12 height 12
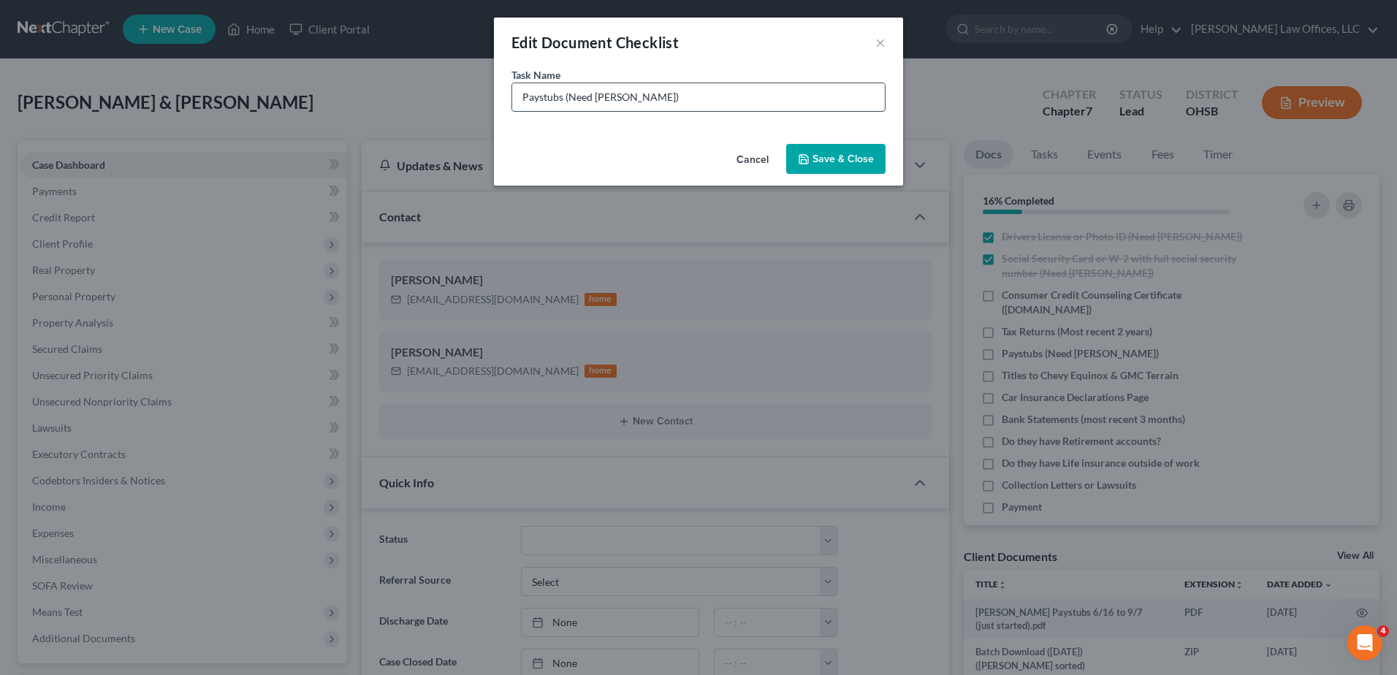
click at [628, 98] on input "Paystubs (Need [PERSON_NAME])" at bounding box center [698, 97] width 373 height 28
type input "Paystubs (Need [PERSON_NAME] 7/27 to 8/9)"
click at [838, 160] on button "Save & Close" at bounding box center [835, 159] width 99 height 31
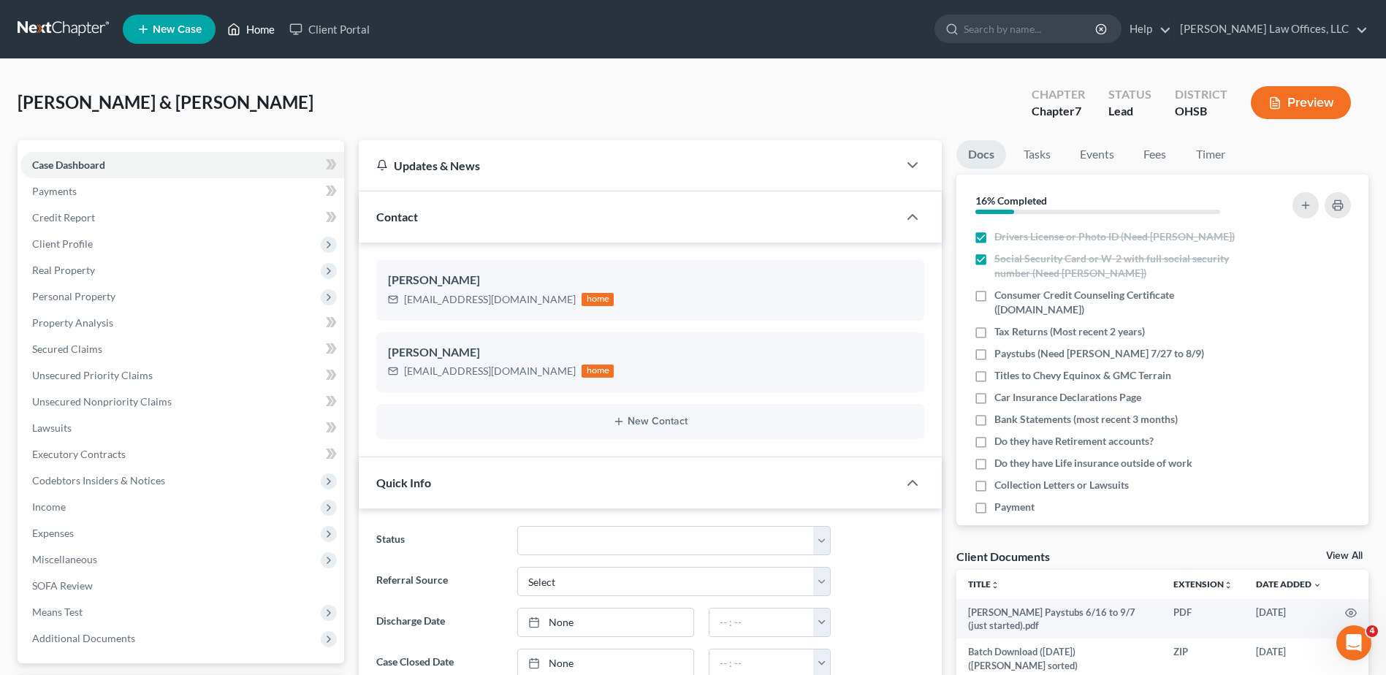
drag, startPoint x: 254, startPoint y: 26, endPoint x: 394, endPoint y: 70, distance: 146.9
click at [254, 26] on link "Home" at bounding box center [251, 29] width 62 height 26
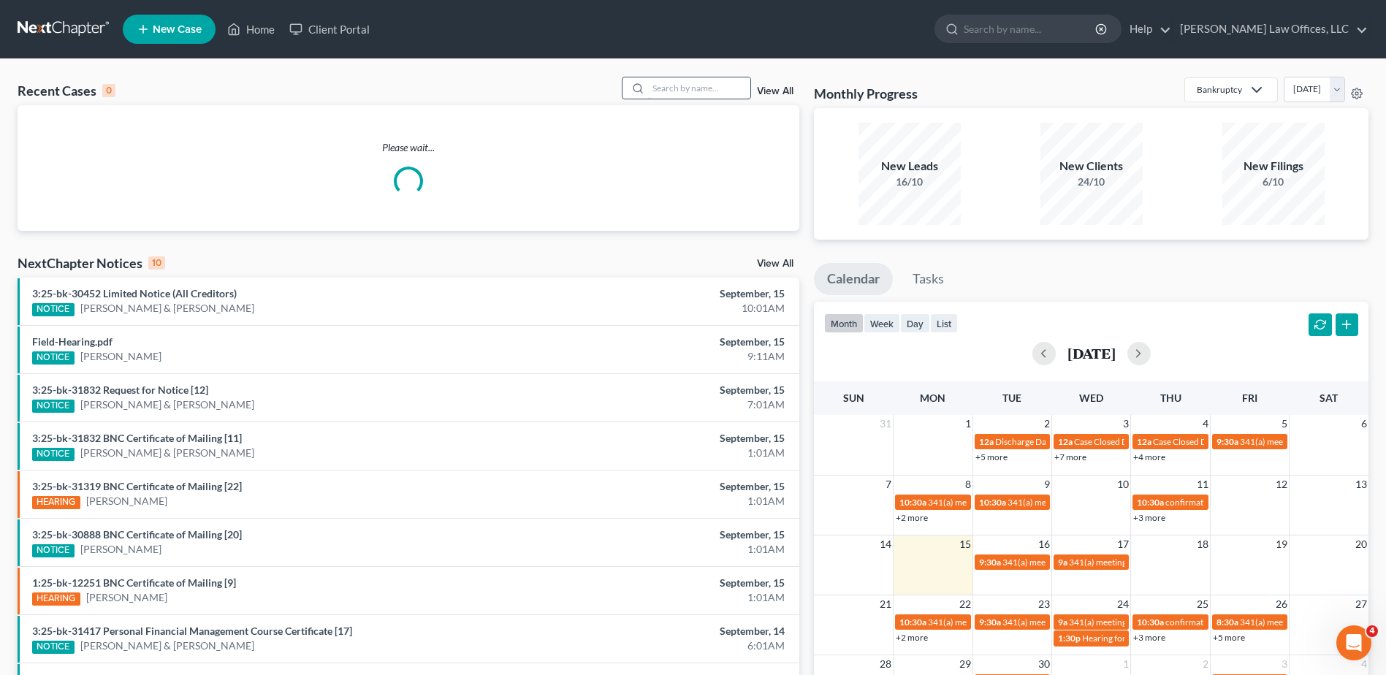
click at [712, 88] on input "search" at bounding box center [699, 87] width 102 height 21
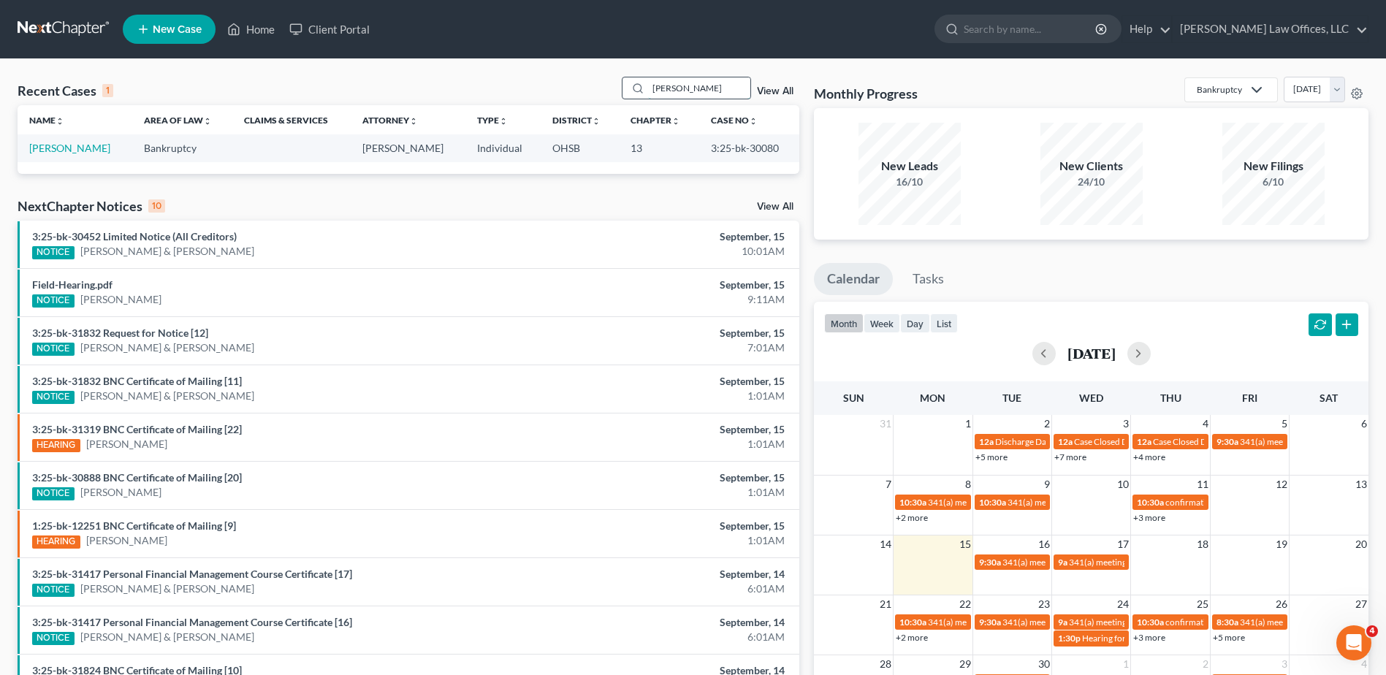
drag, startPoint x: 698, startPoint y: 93, endPoint x: 638, endPoint y: 92, distance: 59.2
click at [638, 92] on div "[PERSON_NAME]" at bounding box center [687, 88] width 130 height 23
type input "[PERSON_NAME]"
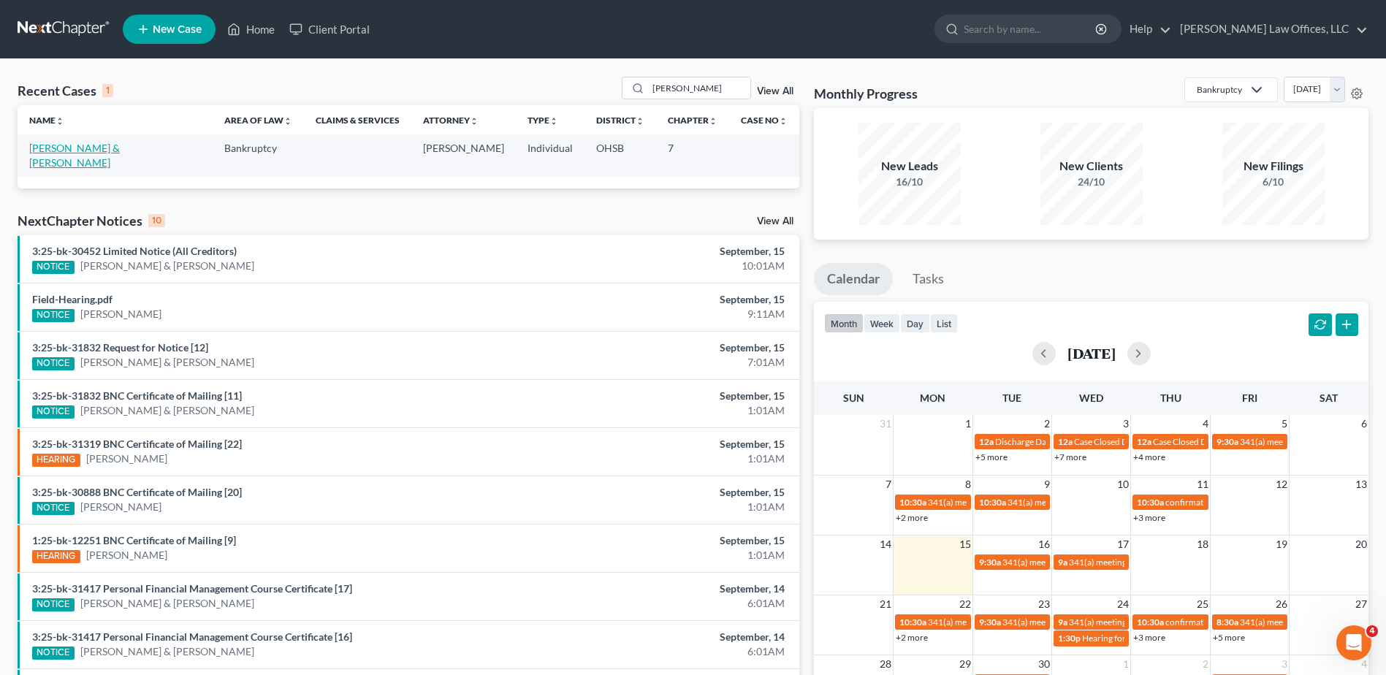
click at [43, 151] on link "[PERSON_NAME] & [PERSON_NAME]" at bounding box center [74, 155] width 91 height 27
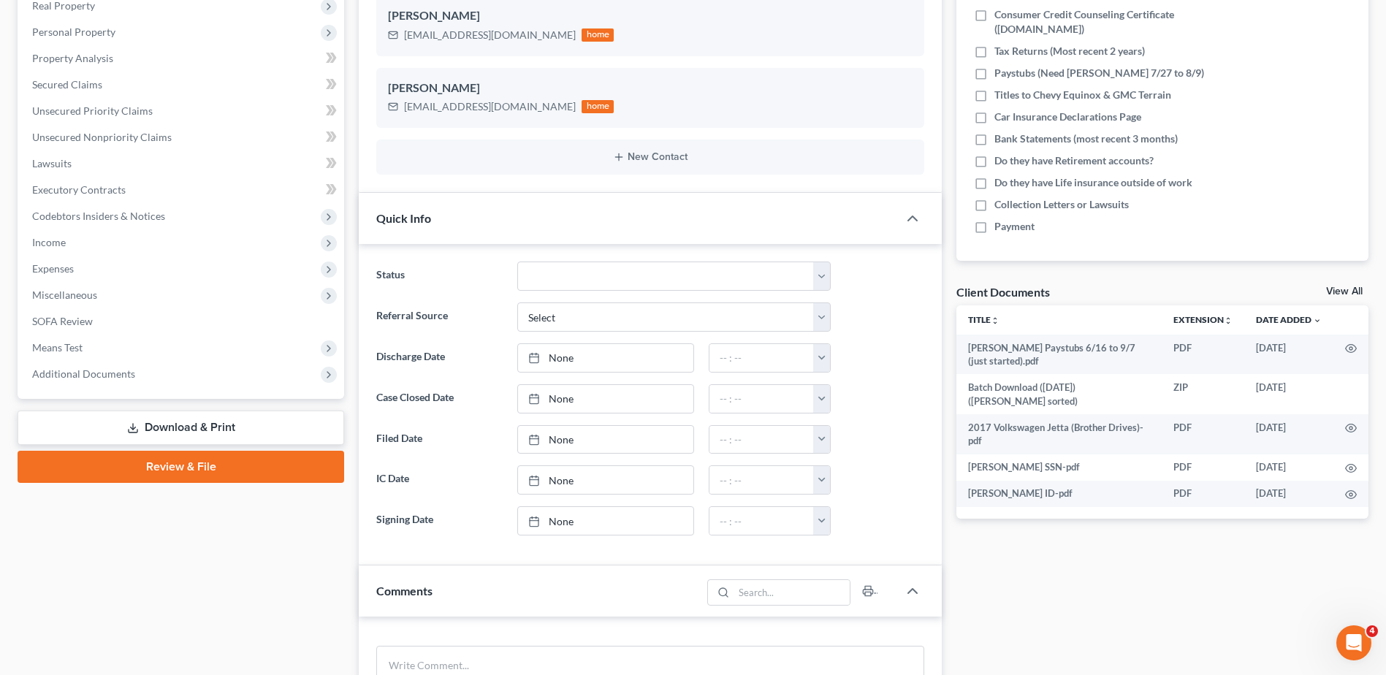
scroll to position [264, 0]
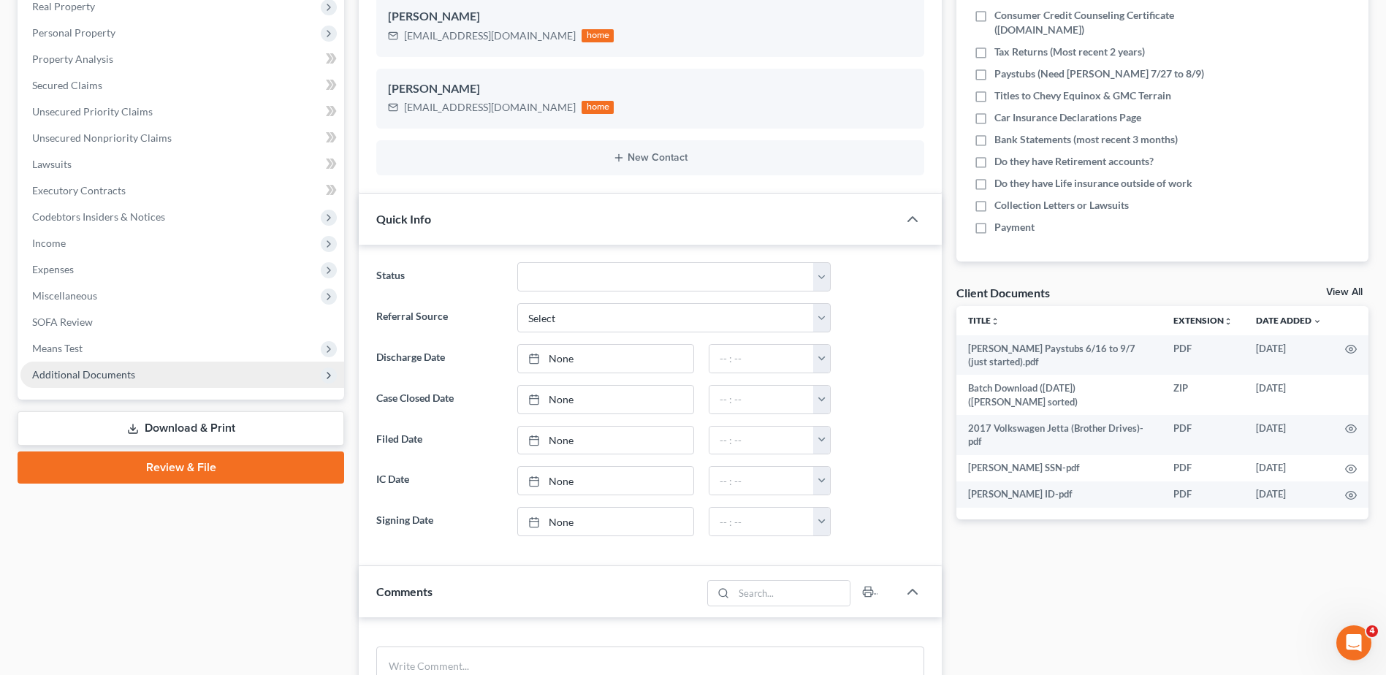
click at [95, 380] on span "Additional Documents" at bounding box center [182, 375] width 324 height 26
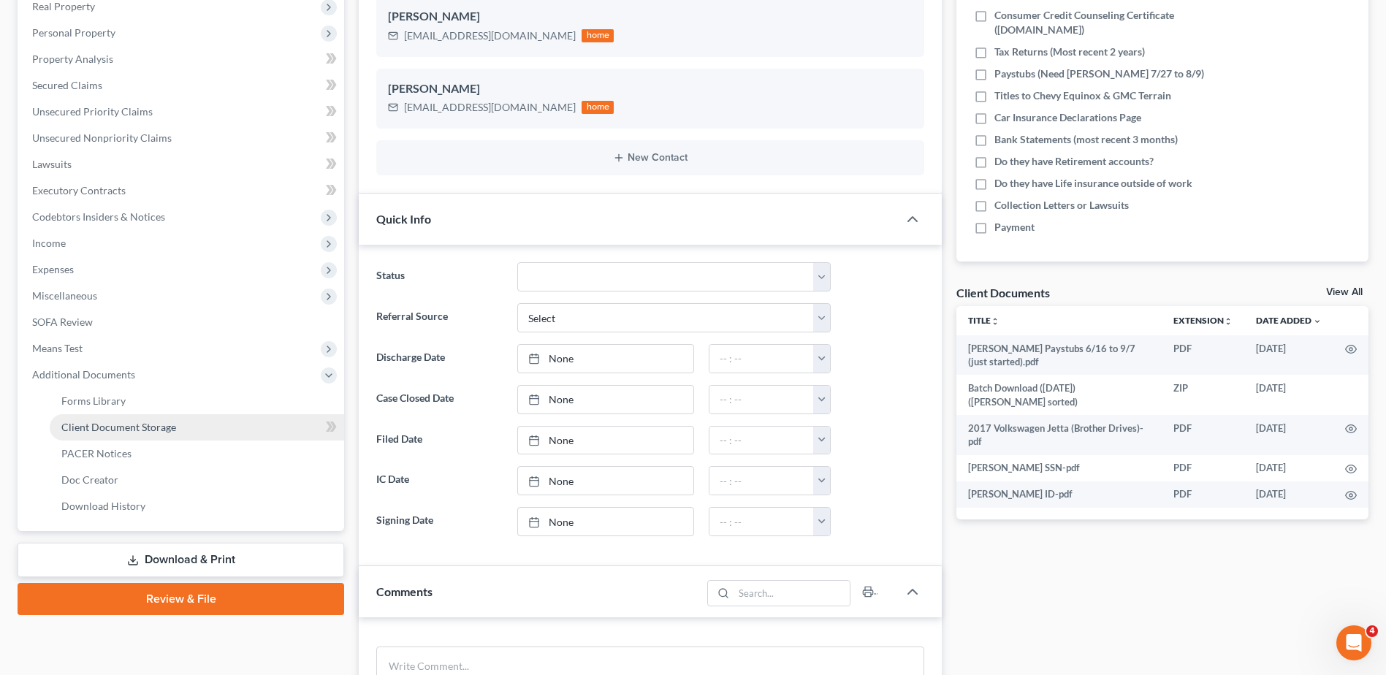
click at [111, 423] on span "Client Document Storage" at bounding box center [118, 427] width 115 height 12
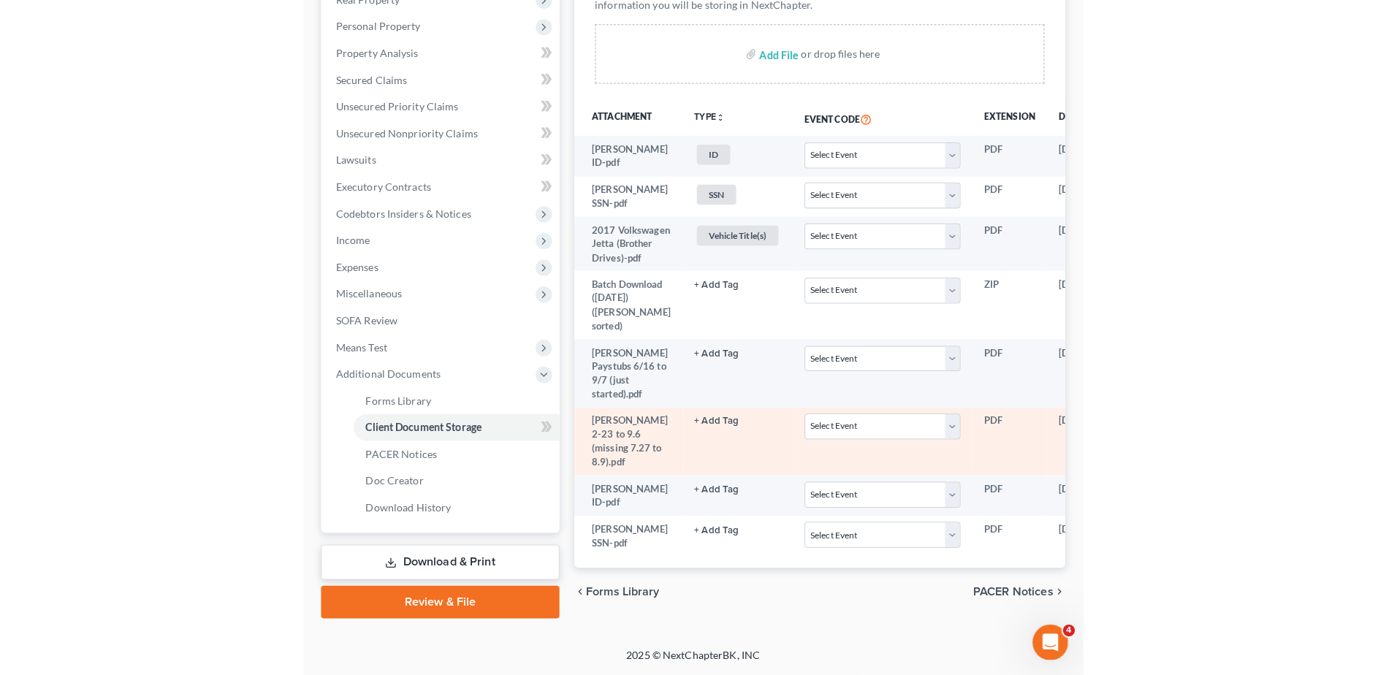
scroll to position [210, 0]
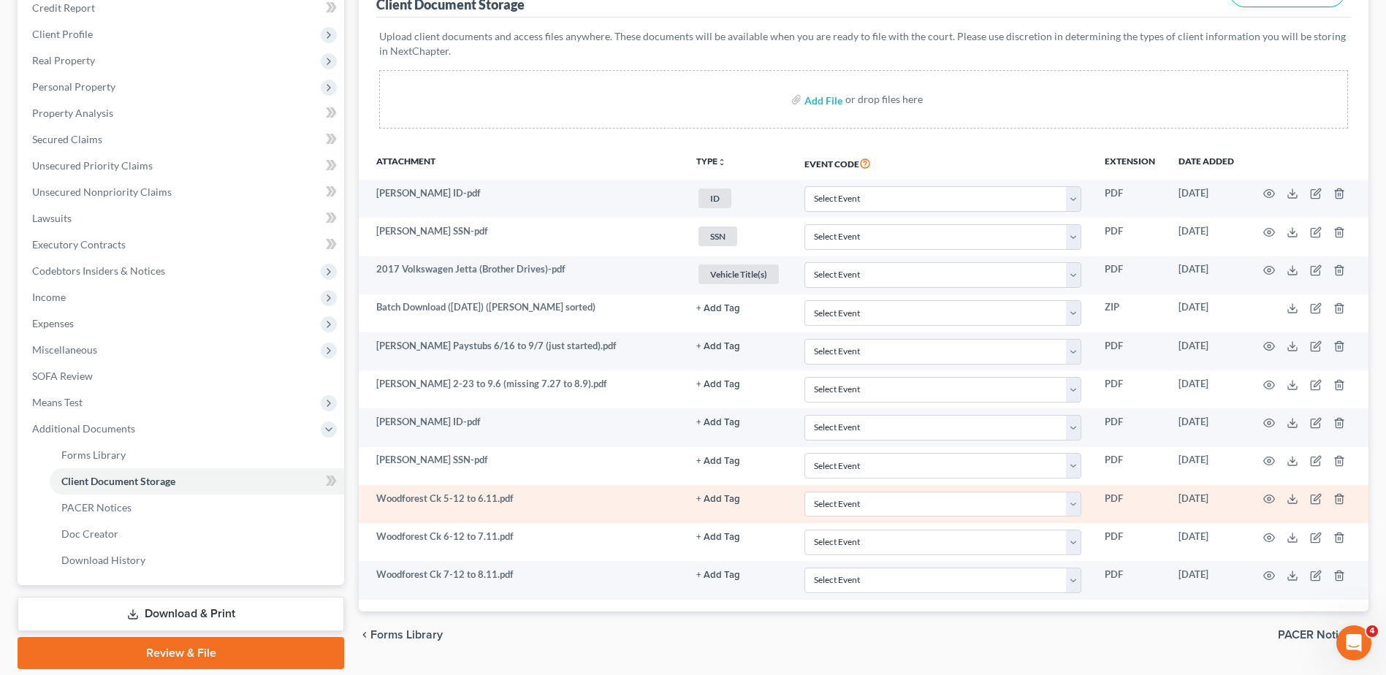
click at [721, 500] on button "+ Add Tag" at bounding box center [718, 499] width 44 height 9
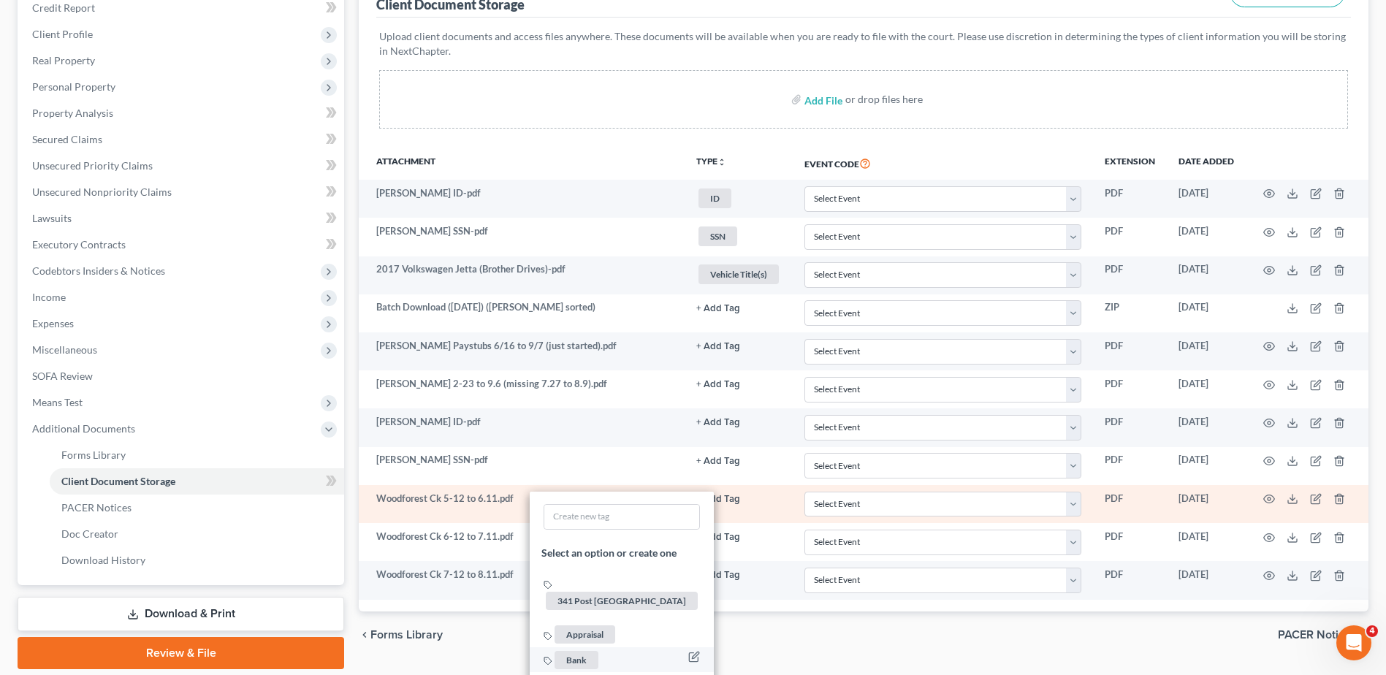
click at [575, 647] on li "Bank" at bounding box center [622, 660] width 184 height 26
click at [574, 650] on span "Bank" at bounding box center [576, 659] width 44 height 18
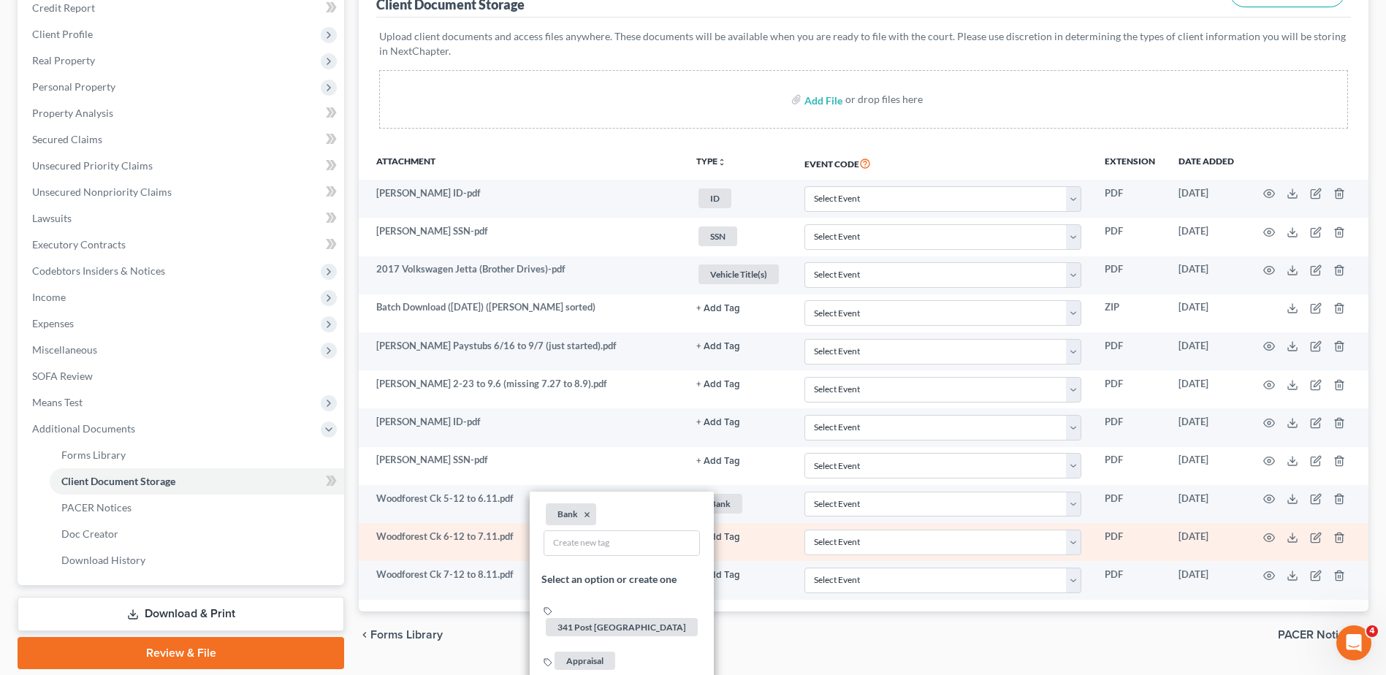
click at [724, 533] on button "+ Add Tag" at bounding box center [718, 537] width 44 height 9
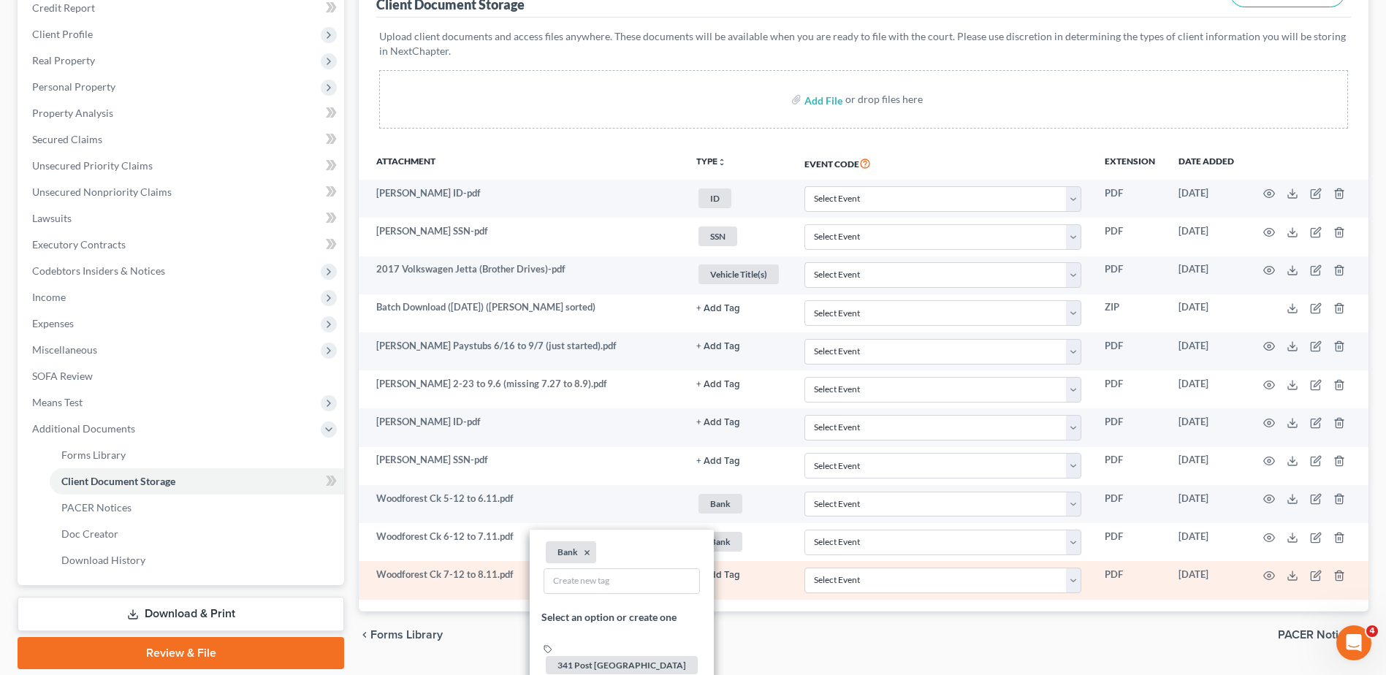
click at [725, 574] on button "+ Add Tag" at bounding box center [718, 575] width 44 height 9
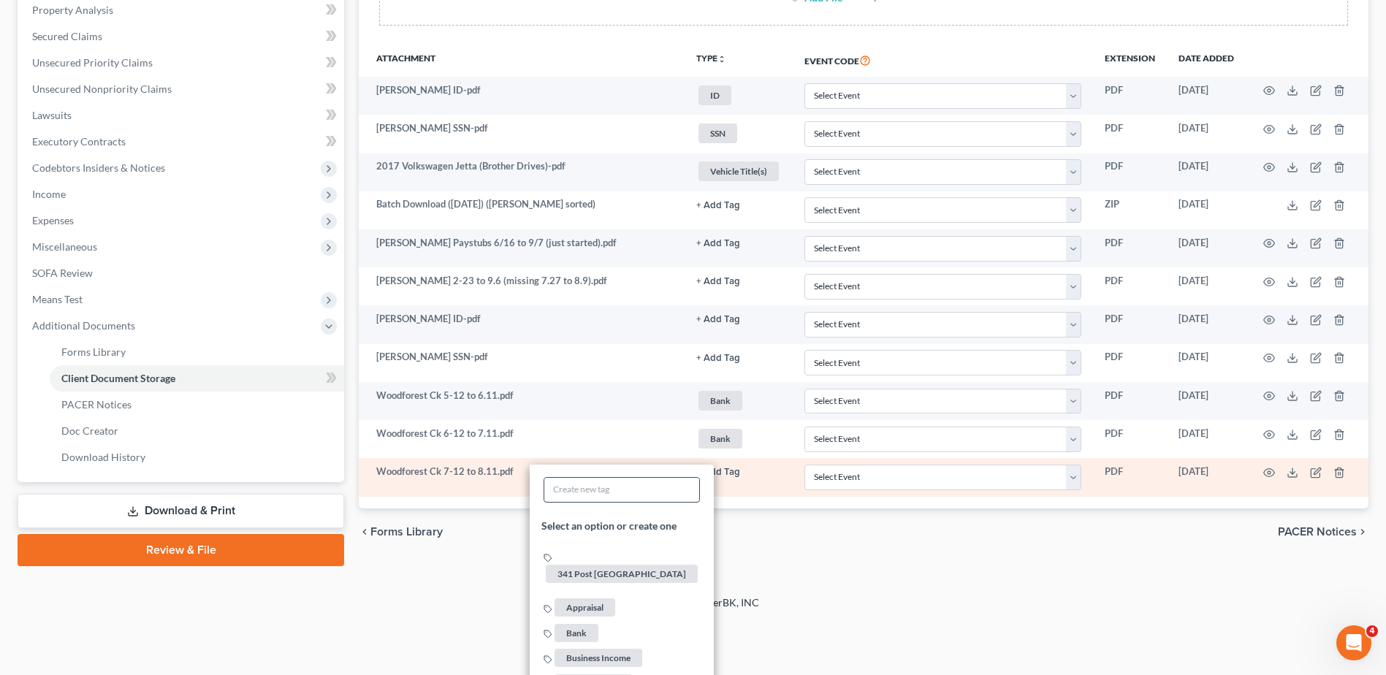
scroll to position [356, 0]
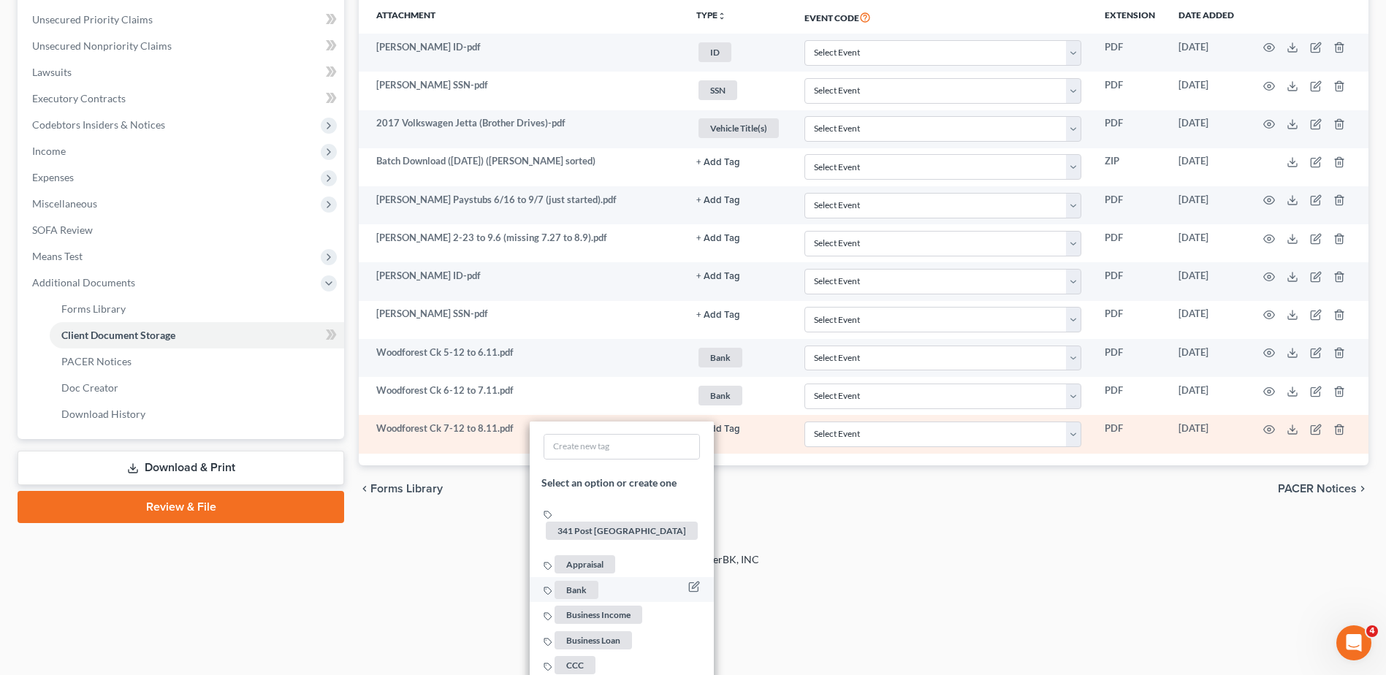
click at [585, 581] on span "Bank" at bounding box center [576, 590] width 44 height 18
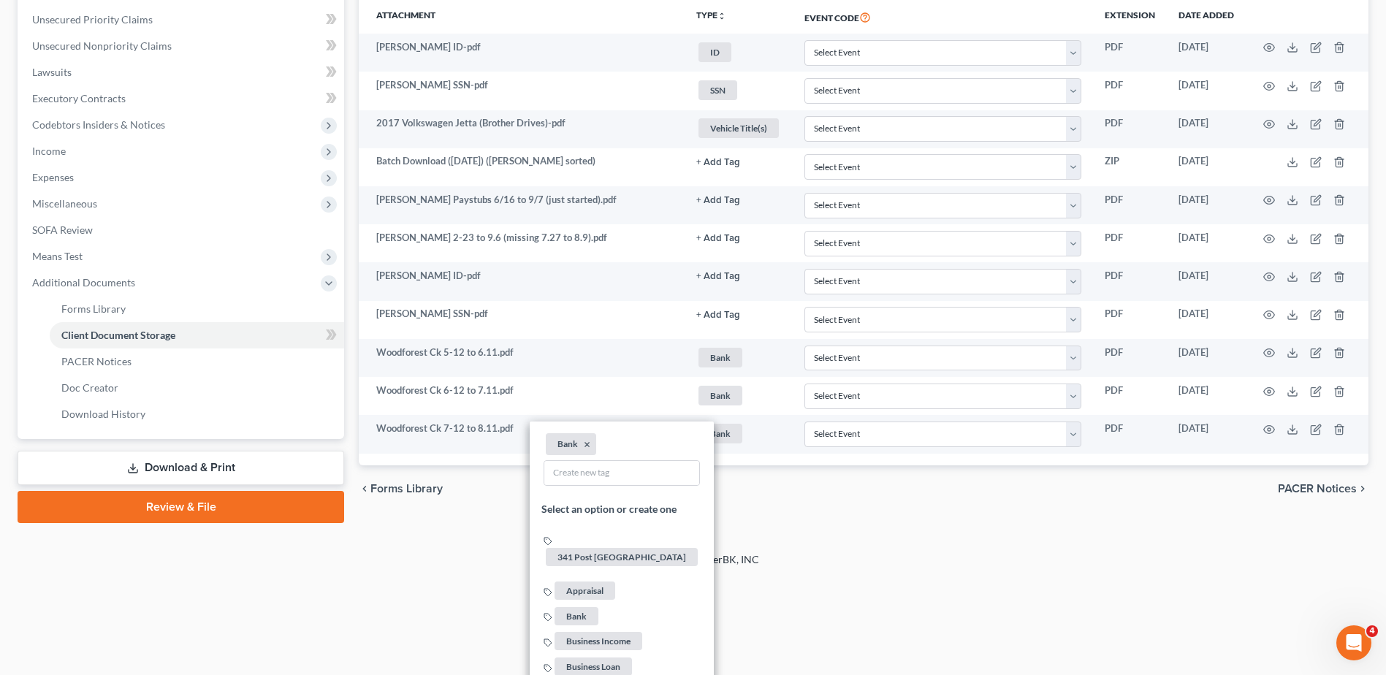
click at [896, 557] on div "2025 © NextChapterBK, INC" at bounding box center [693, 565] width 833 height 26
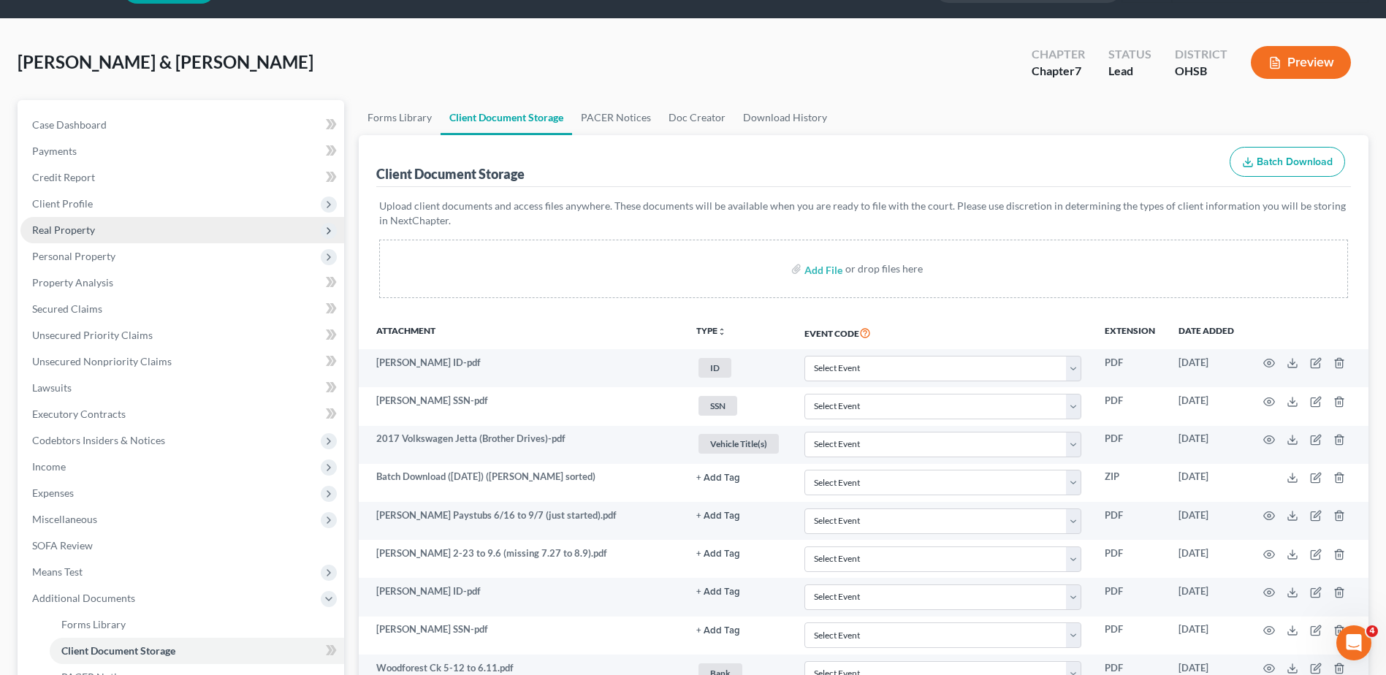
scroll to position [259, 0]
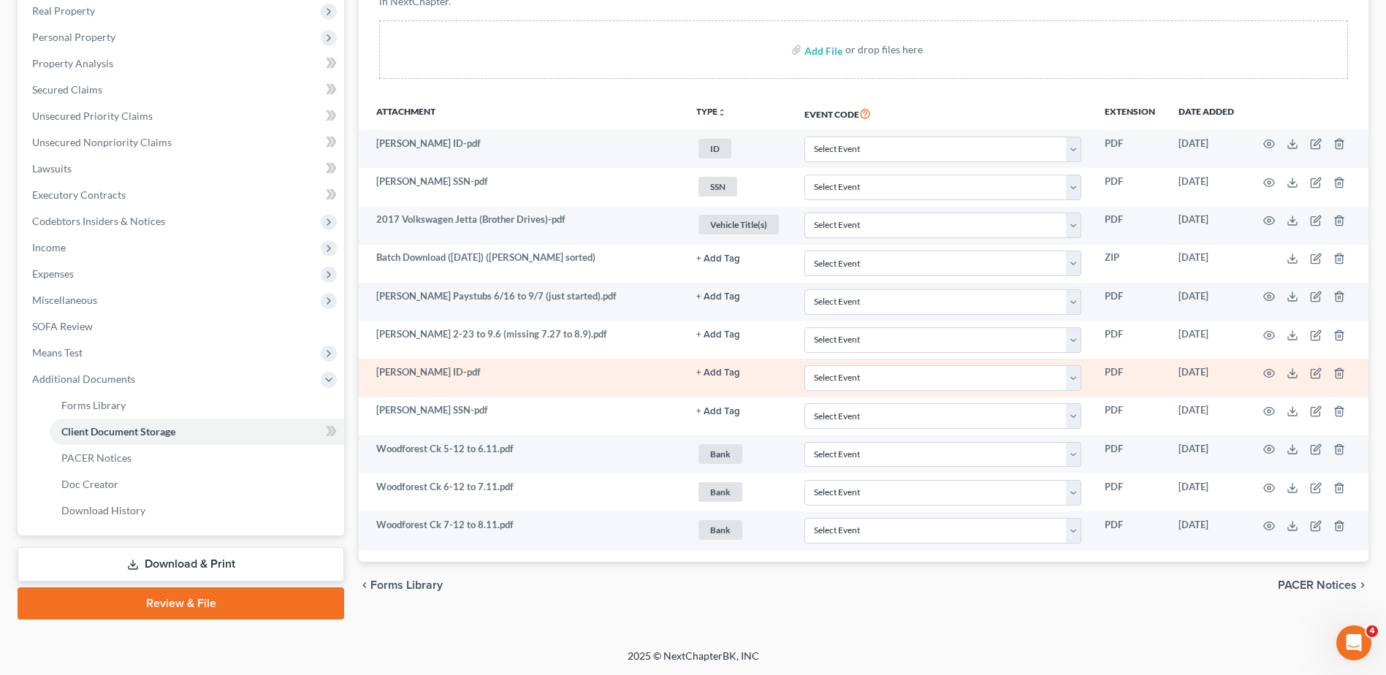
click at [714, 373] on button "+ Add Tag" at bounding box center [718, 372] width 44 height 9
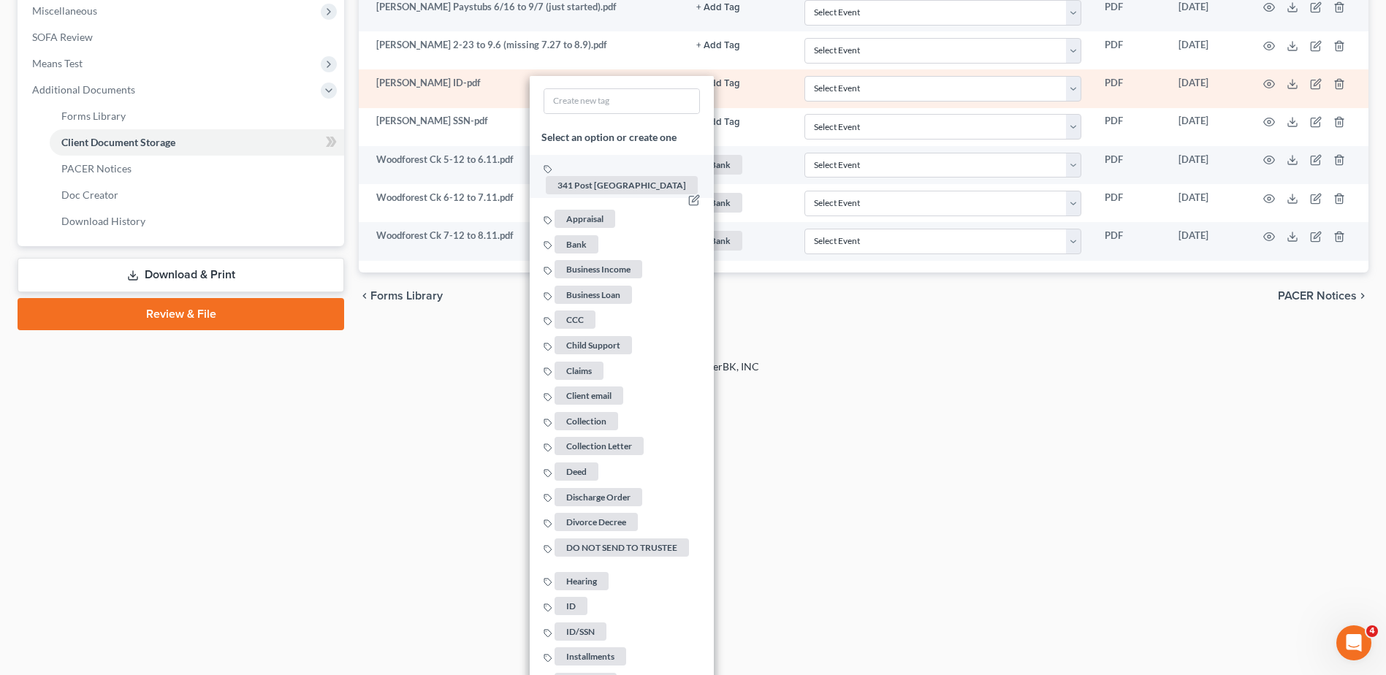
scroll to position [552, 0]
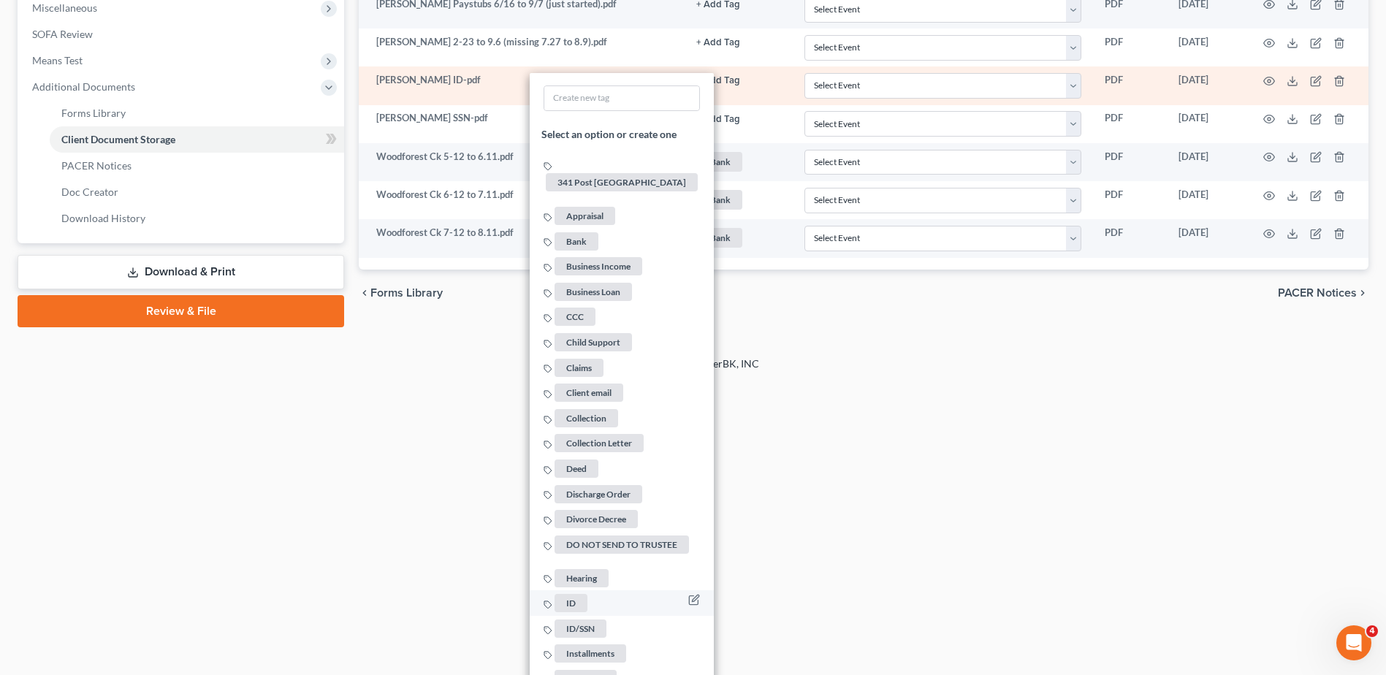
click at [573, 595] on span "ID" at bounding box center [570, 603] width 33 height 18
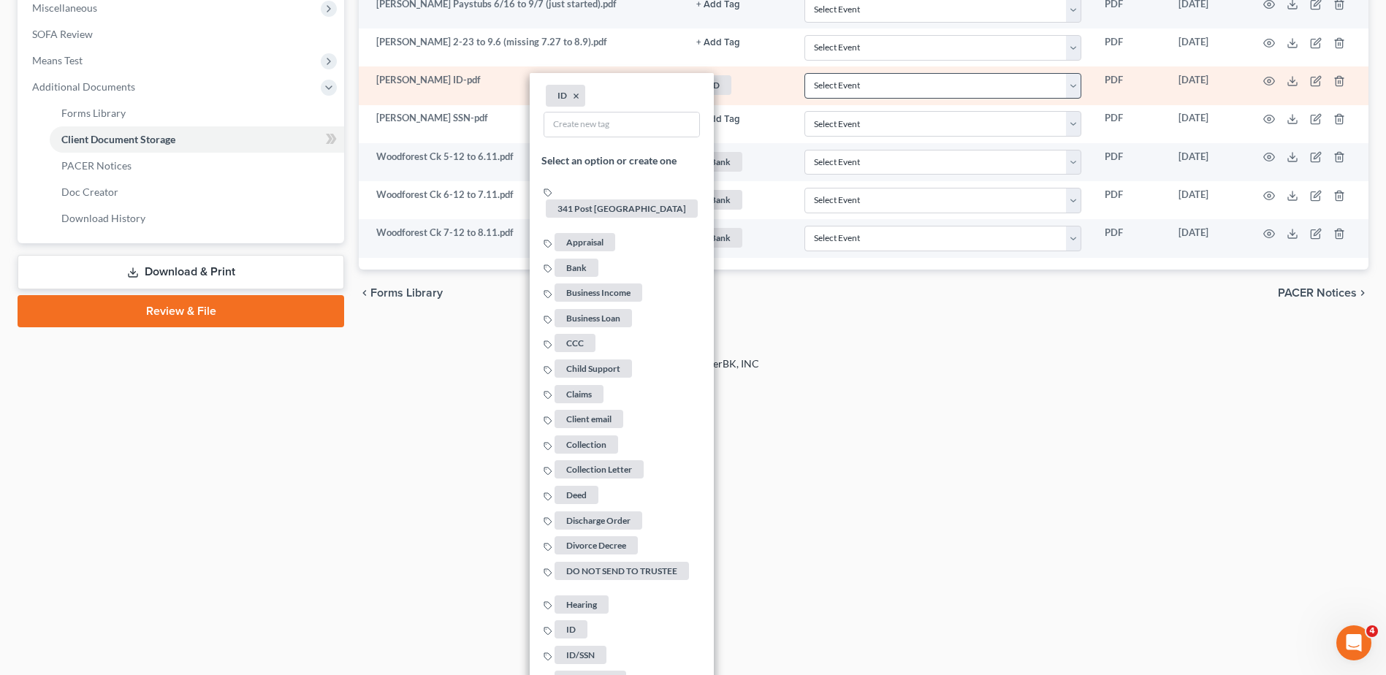
scroll to position [259, 0]
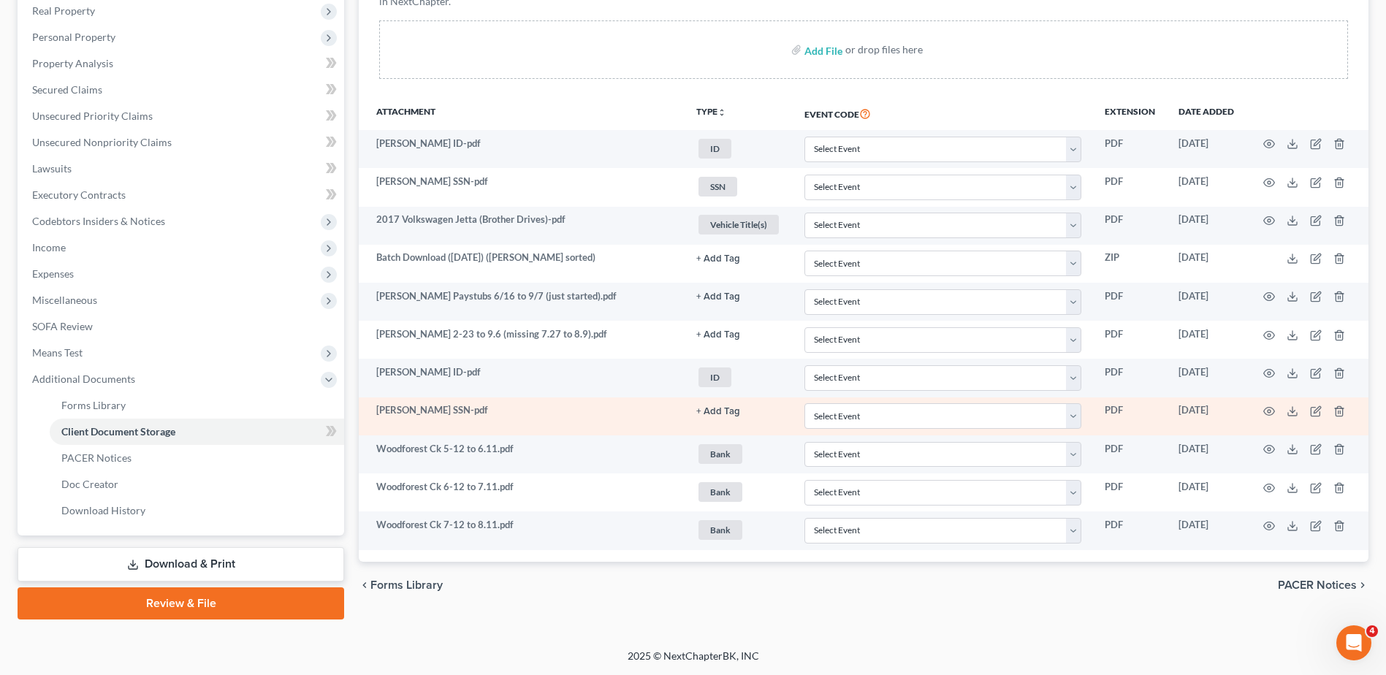
click at [713, 411] on button "+ Add Tag" at bounding box center [718, 411] width 44 height 9
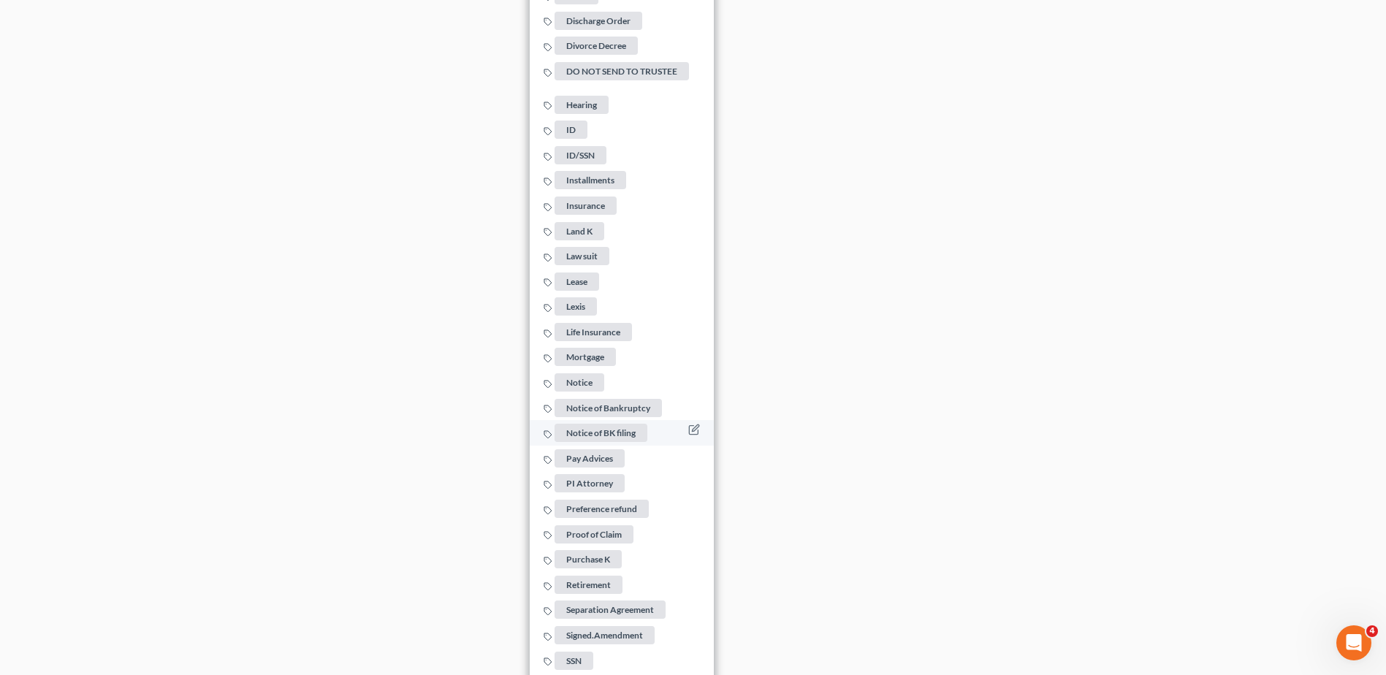
scroll to position [1209, 0]
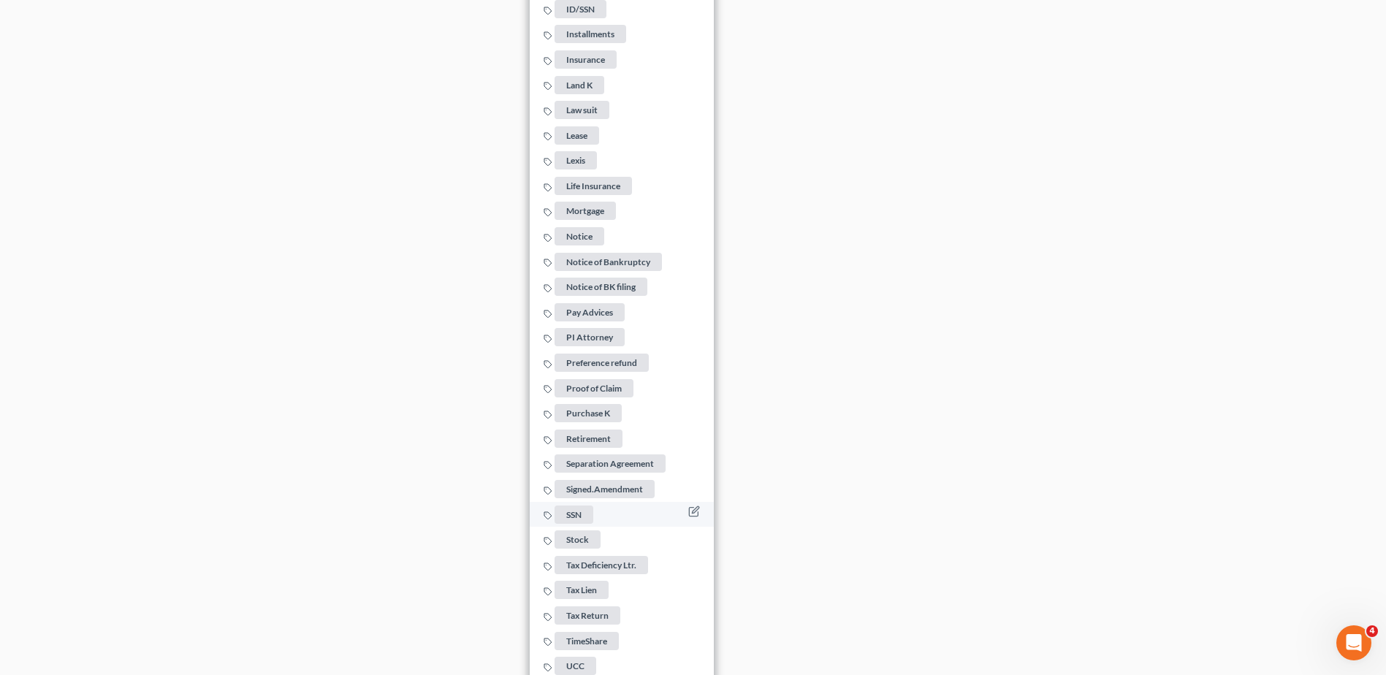
click at [576, 506] on span "SSN" at bounding box center [573, 515] width 39 height 18
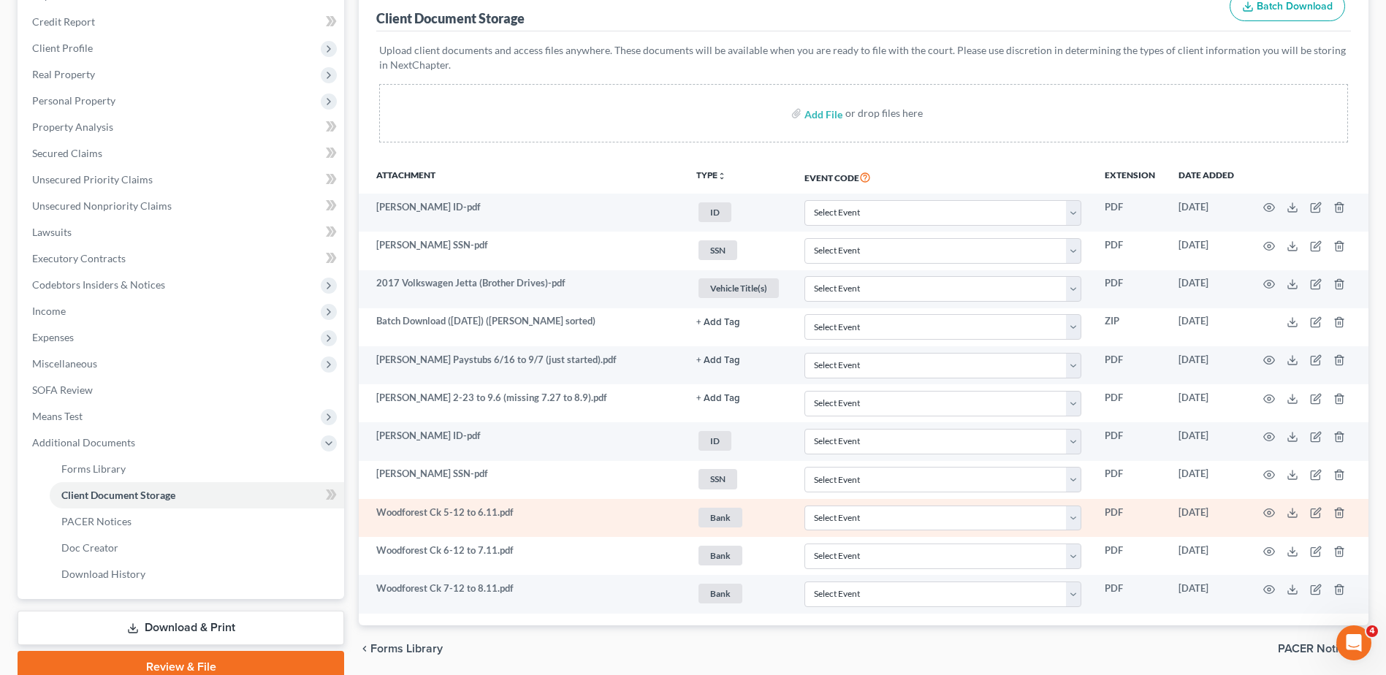
scroll to position [0, 0]
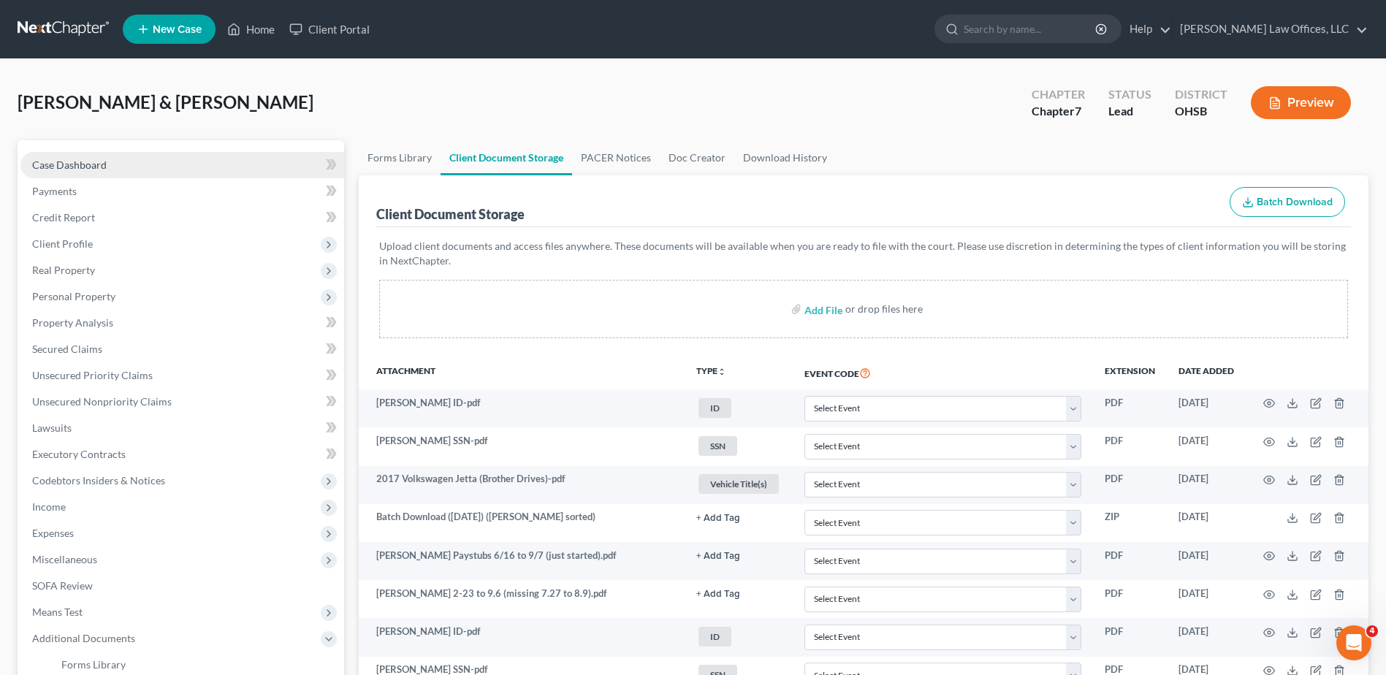
click at [93, 167] on span "Case Dashboard" at bounding box center [69, 165] width 75 height 12
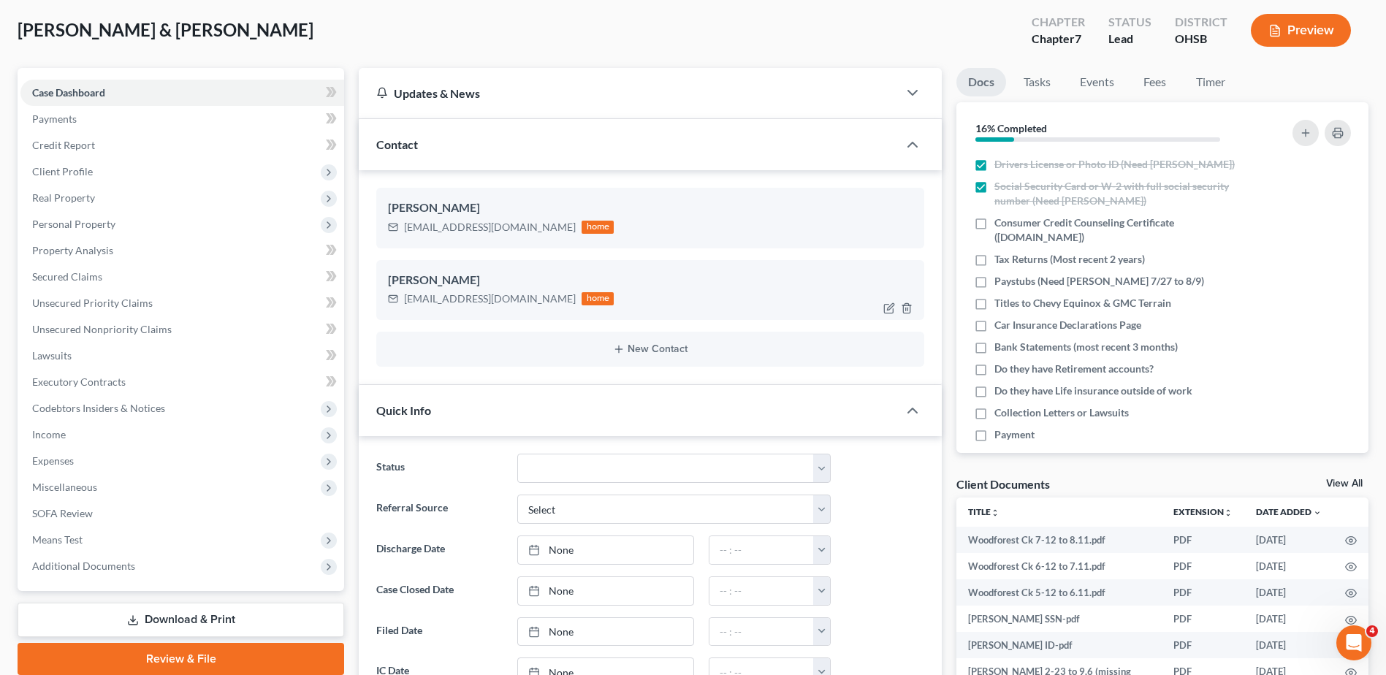
scroll to position [775, 0]
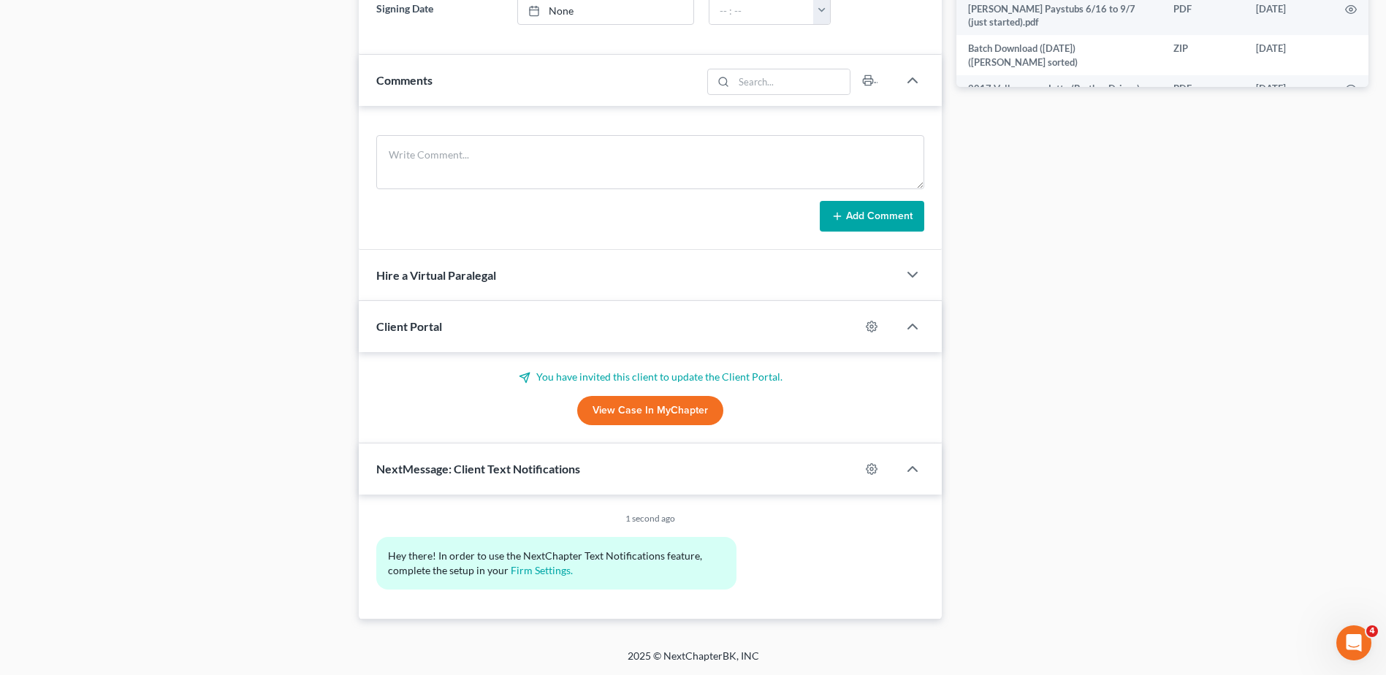
click at [622, 410] on link "View Case in MyChapter" at bounding box center [650, 410] width 146 height 29
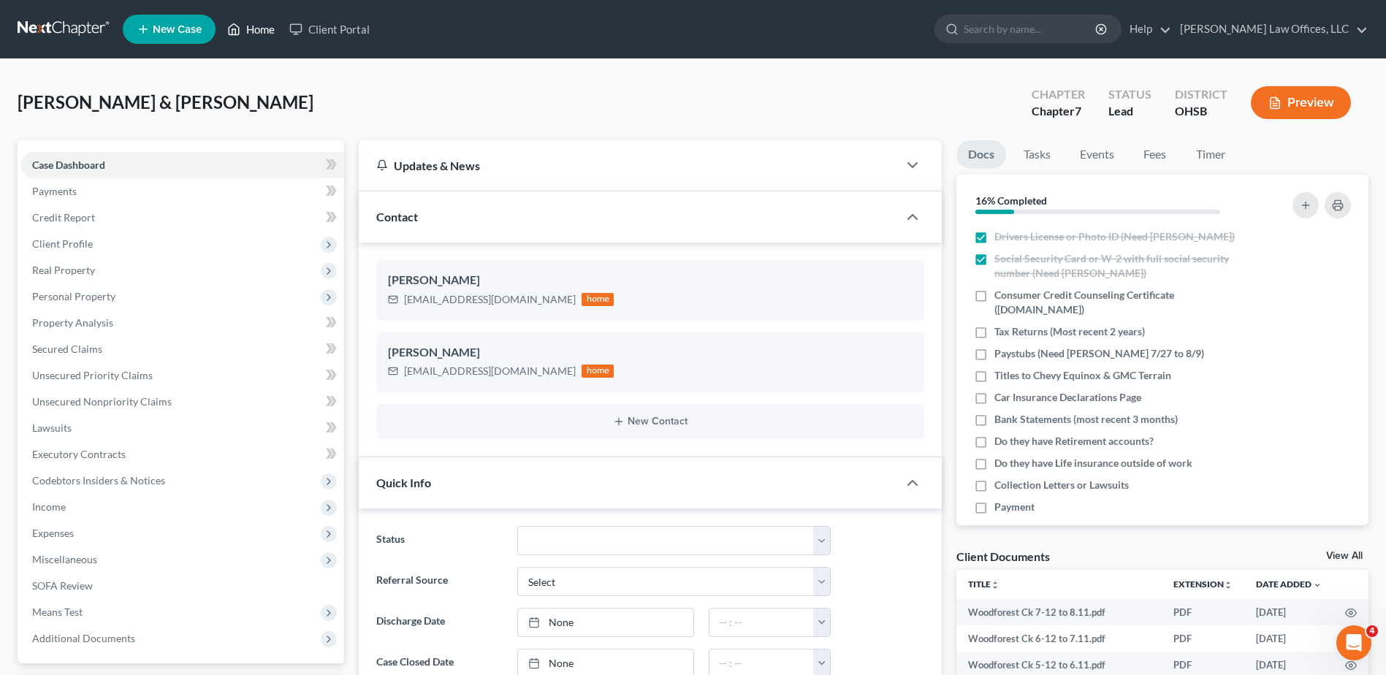
drag, startPoint x: 267, startPoint y: 29, endPoint x: 129, endPoint y: 42, distance: 138.6
click at [267, 29] on link "Home" at bounding box center [251, 29] width 62 height 26
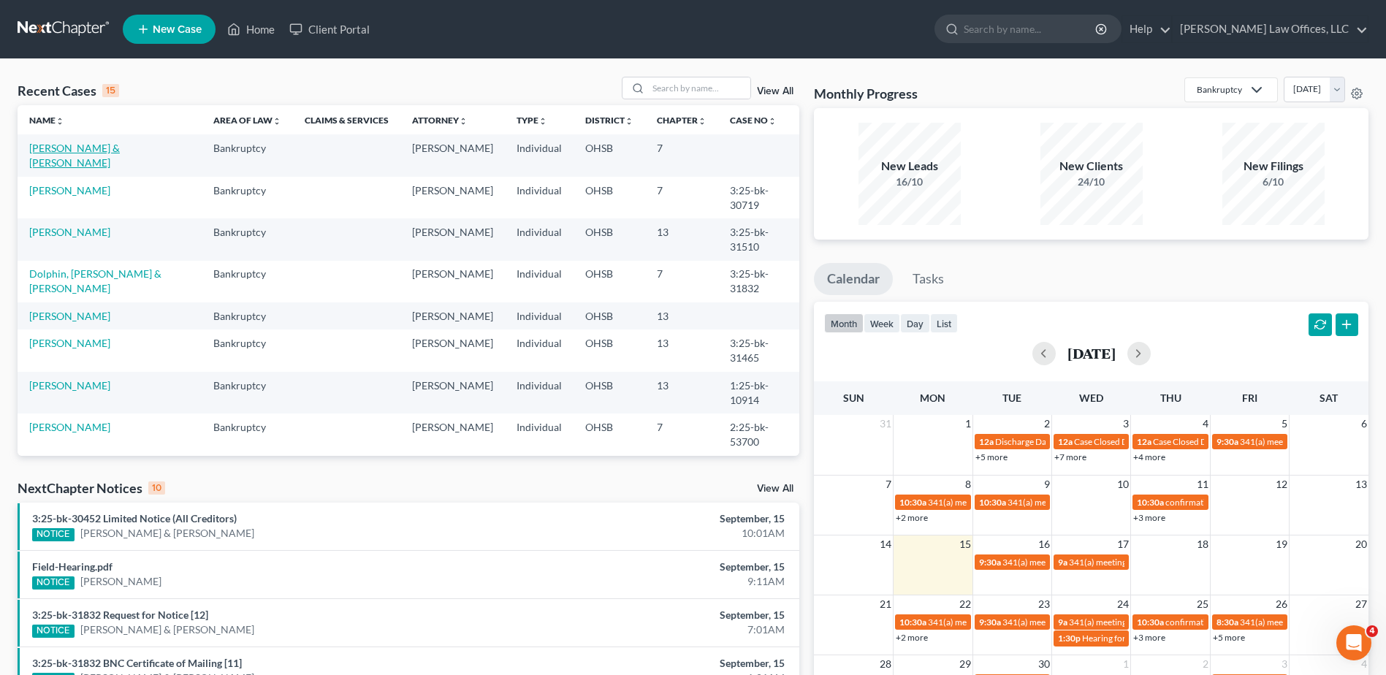
click at [64, 147] on link "[PERSON_NAME] & [PERSON_NAME]" at bounding box center [74, 155] width 91 height 27
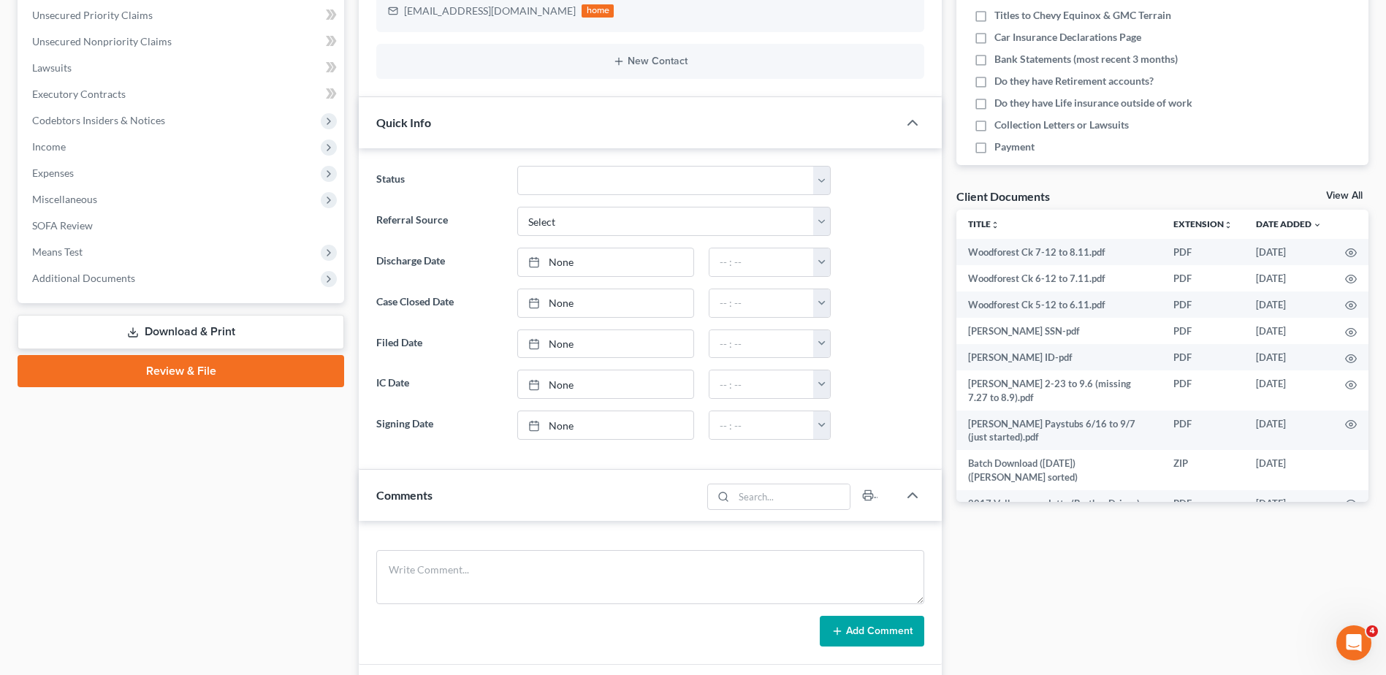
scroll to position [365, 0]
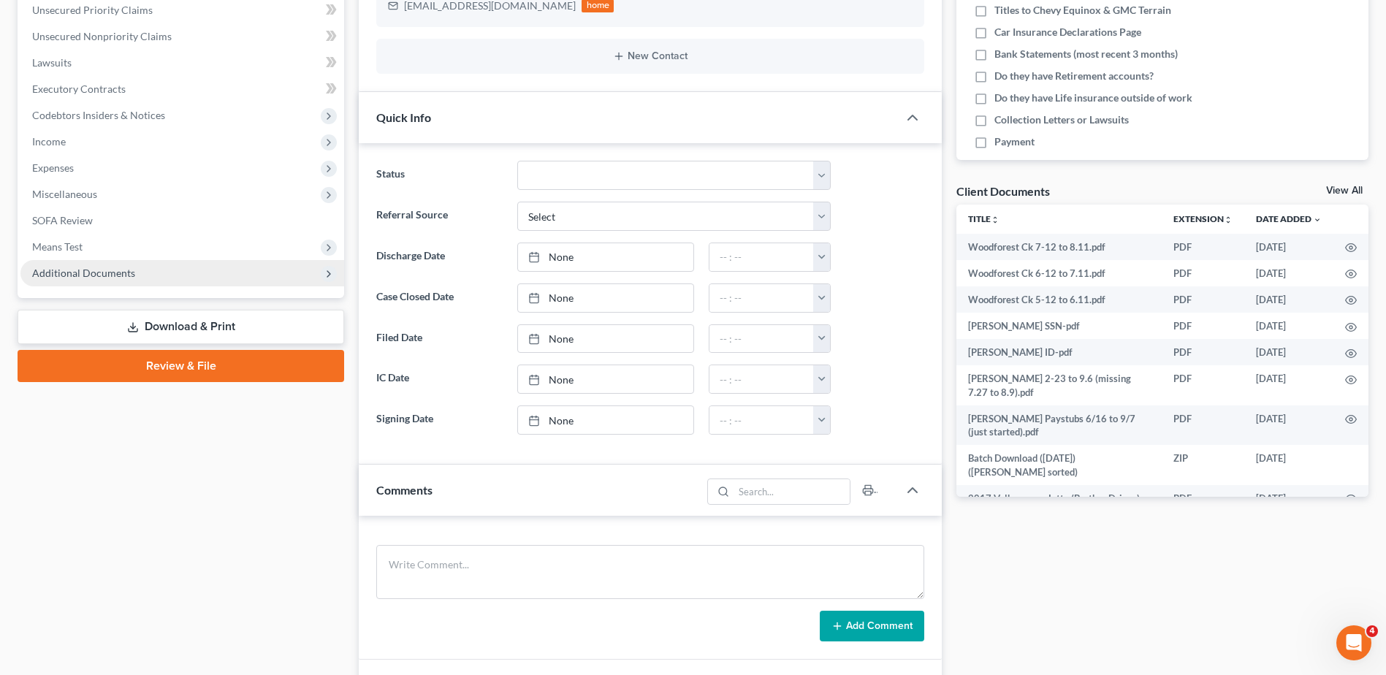
click at [98, 270] on span "Additional Documents" at bounding box center [83, 273] width 103 height 12
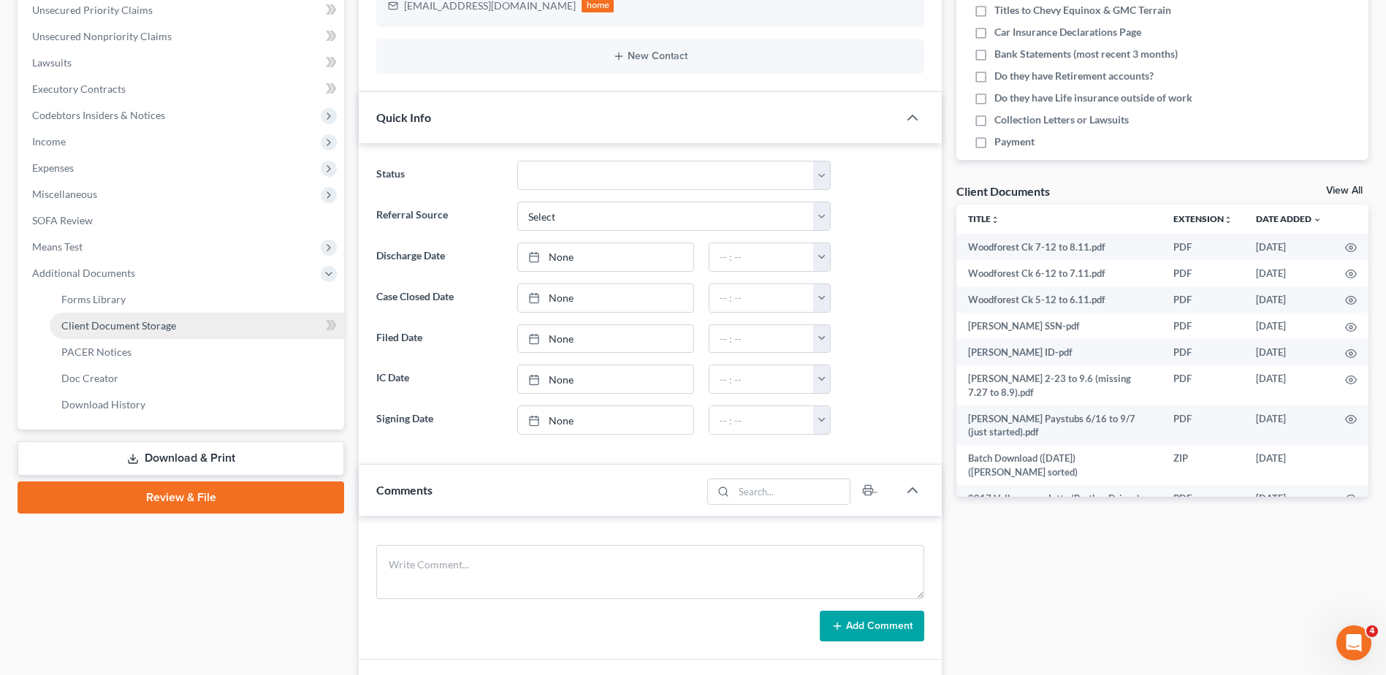
click at [106, 329] on span "Client Document Storage" at bounding box center [118, 325] width 115 height 12
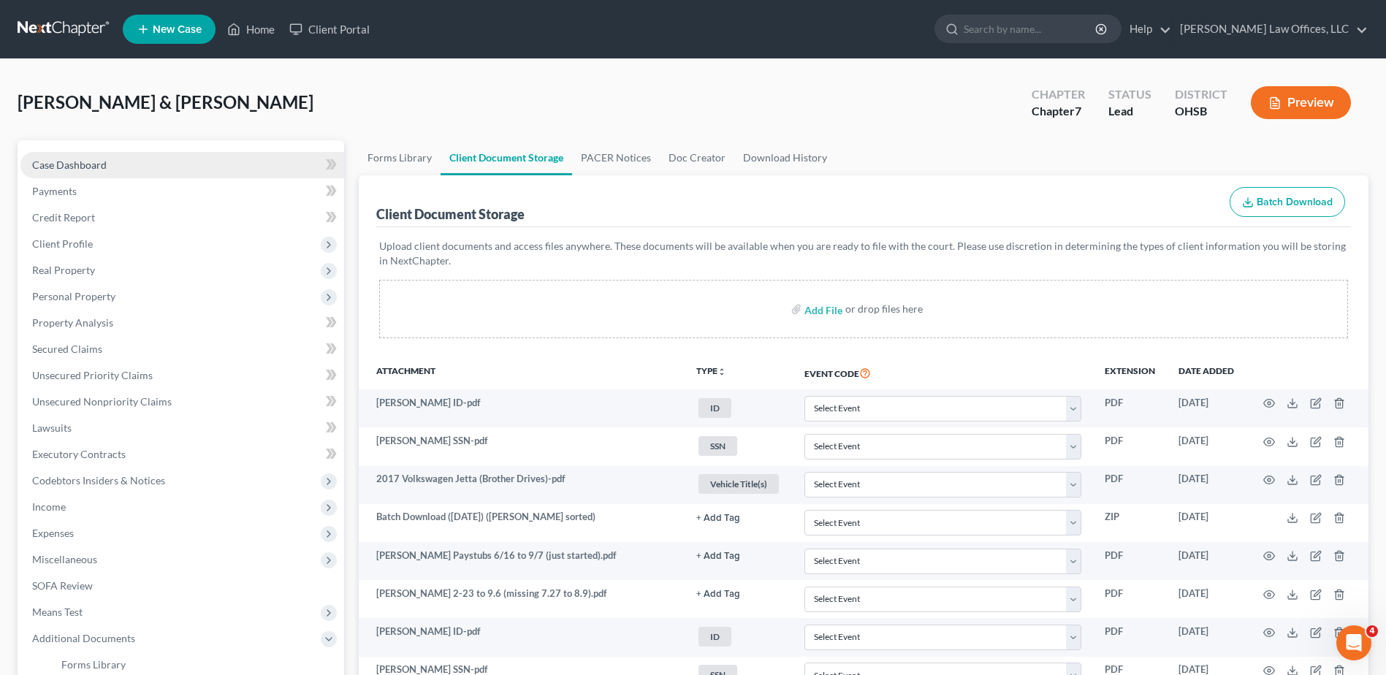
click at [116, 167] on link "Case Dashboard" at bounding box center [182, 165] width 324 height 26
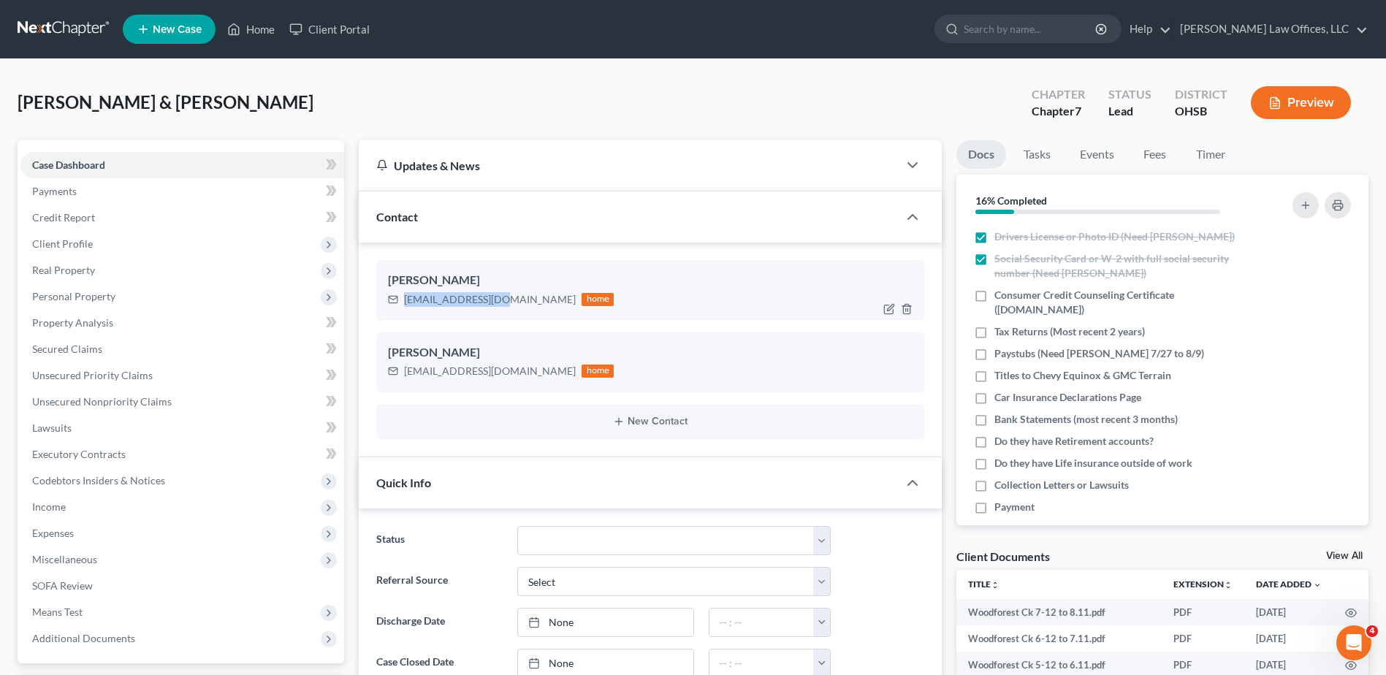
drag, startPoint x: 497, startPoint y: 304, endPoint x: 406, endPoint y: 302, distance: 90.6
click at [406, 302] on div "[EMAIL_ADDRESS][DOMAIN_NAME]" at bounding box center [490, 299] width 172 height 15
copy div "[EMAIL_ADDRESS][DOMAIN_NAME]"
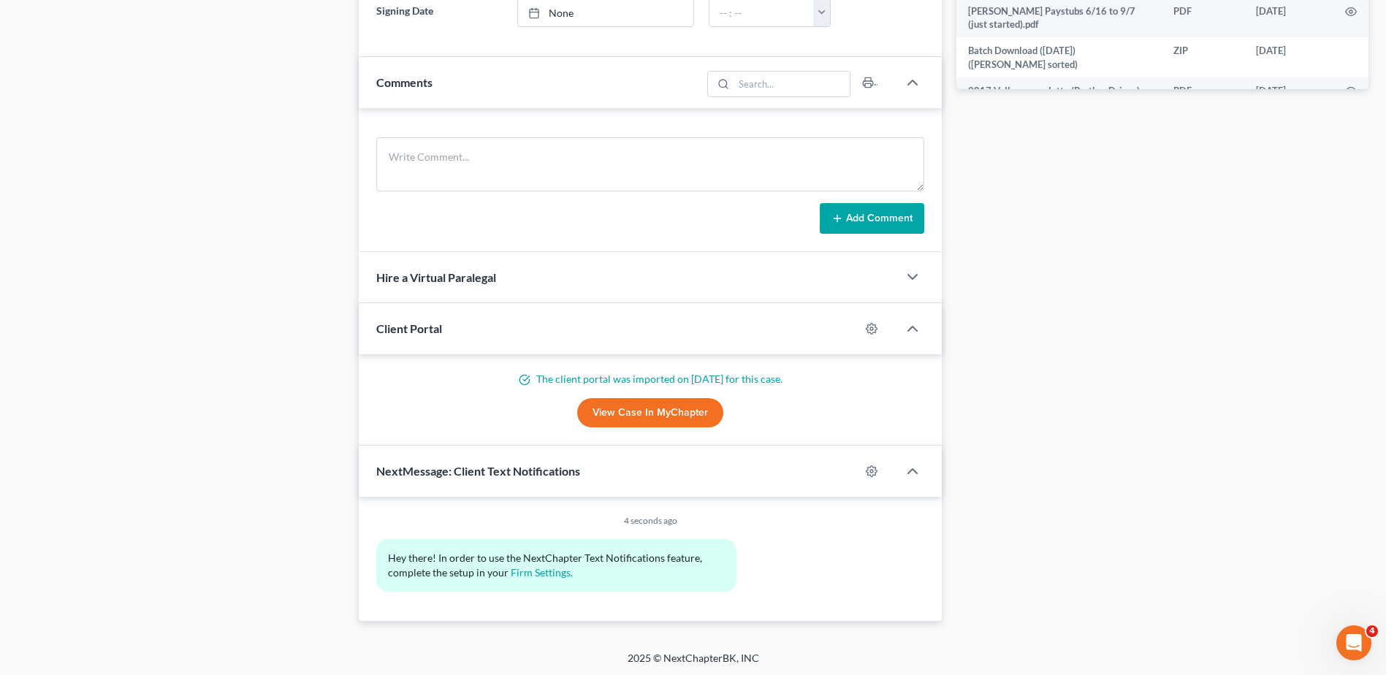
scroll to position [775, 0]
click at [614, 415] on link "View Case in MyChapter" at bounding box center [650, 410] width 146 height 29
